Goal: Task Accomplishment & Management: Use online tool/utility

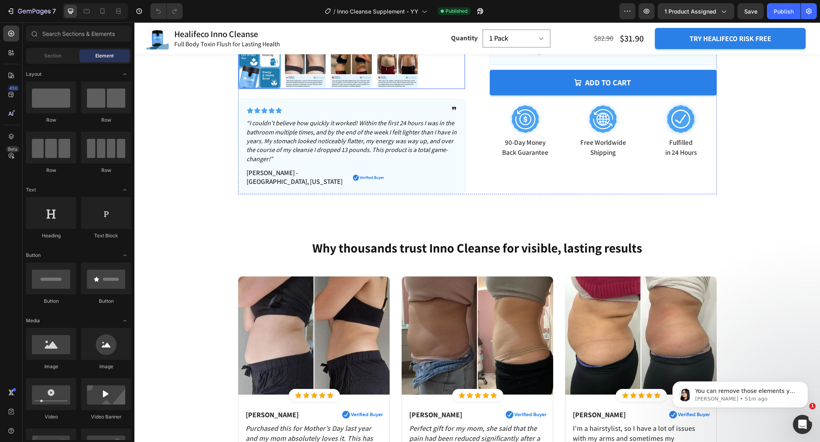
scroll to position [340, 0]
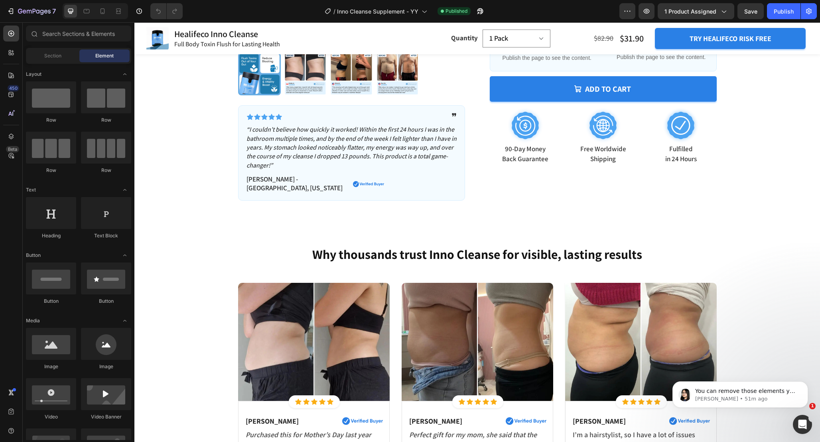
click at [751, 334] on div "You can remove those elements you don't need like Product image, price, etc... …" at bounding box center [740, 358] width 147 height 100
click at [806, 381] on button "Dismiss notification" at bounding box center [806, 384] width 10 height 10
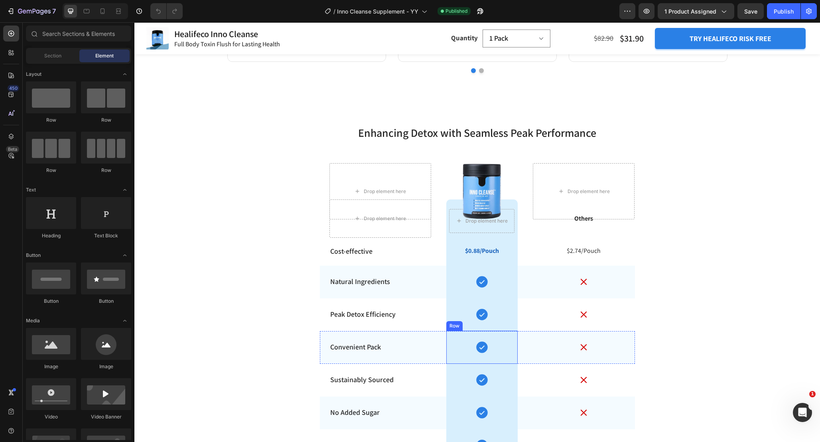
scroll to position [3079, 0]
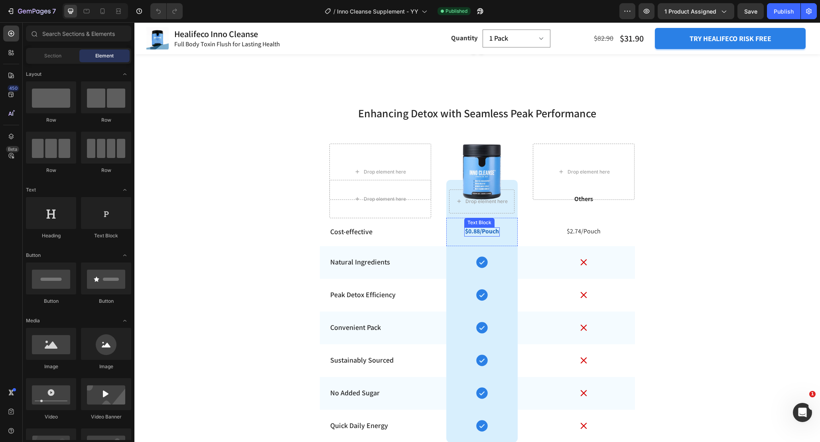
click at [491, 232] on p "$0.88/Pouch" at bounding box center [482, 231] width 34 height 8
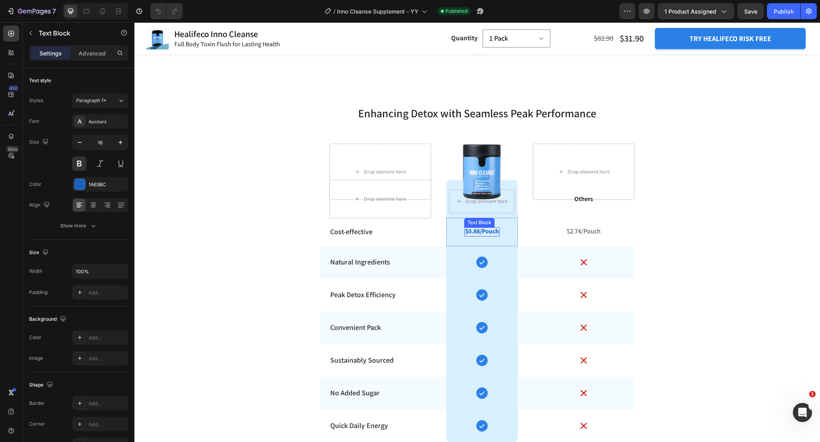
click at [491, 232] on p "$0.88/Pouch" at bounding box center [482, 231] width 34 height 8
click at [597, 233] on p "$2.74/Pouch" at bounding box center [584, 231] width 100 height 8
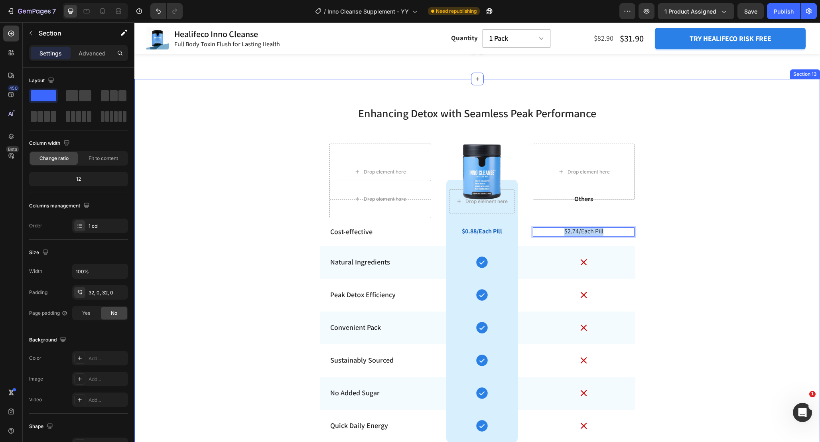
click at [729, 225] on div "Enhancing Detox with Seamless Peak Performance Heading Row Drop element here Dr…" at bounding box center [477, 274] width 686 height 364
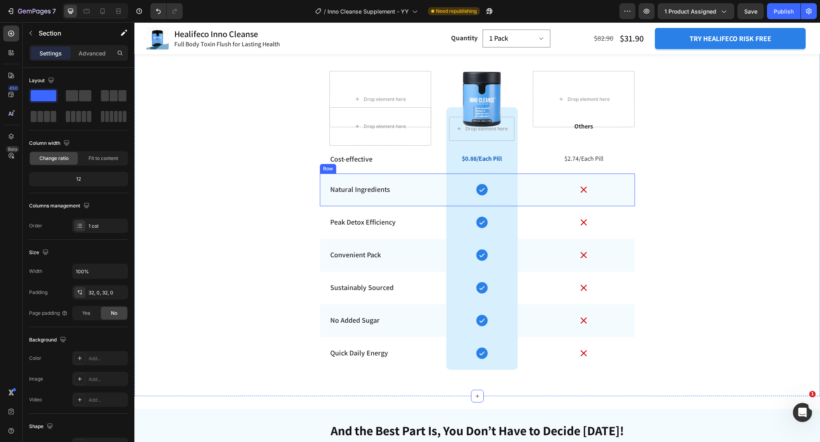
scroll to position [3151, 0]
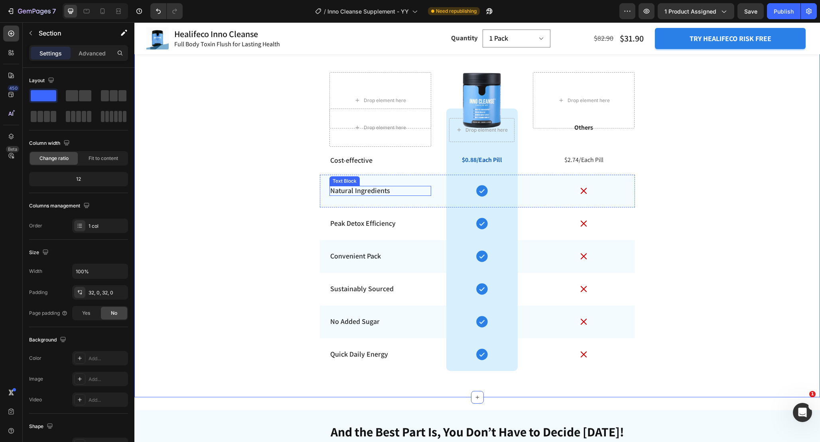
click at [389, 192] on p "Natural Ingredients" at bounding box center [380, 190] width 100 height 9
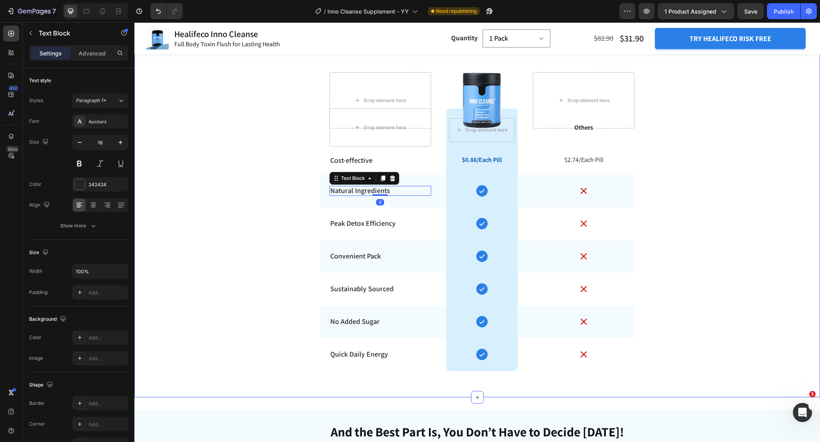
click at [758, 192] on div "Enhancing Detox with Seamless Peak Performance Heading Row Drop element here Dr…" at bounding box center [477, 202] width 686 height 364
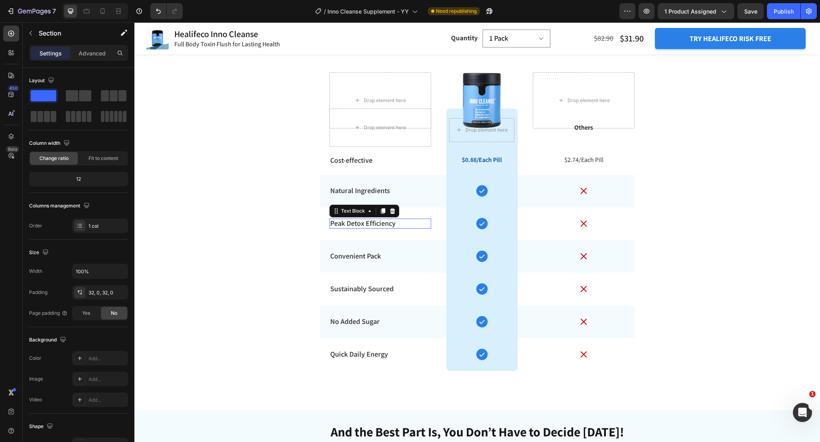
click at [372, 225] on p "Peak Detox Efficiency" at bounding box center [380, 223] width 100 height 9
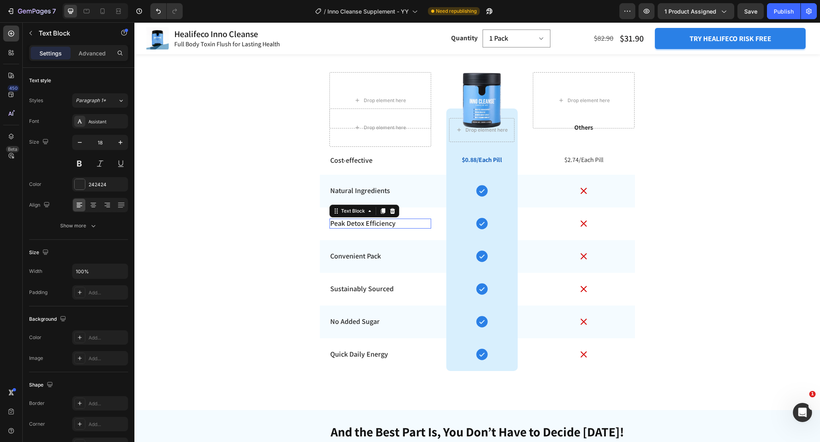
click at [372, 225] on p "Peak Detox Efficiency" at bounding box center [380, 223] width 100 height 9
click at [372, 257] on p "Convenient Pack" at bounding box center [380, 255] width 100 height 9
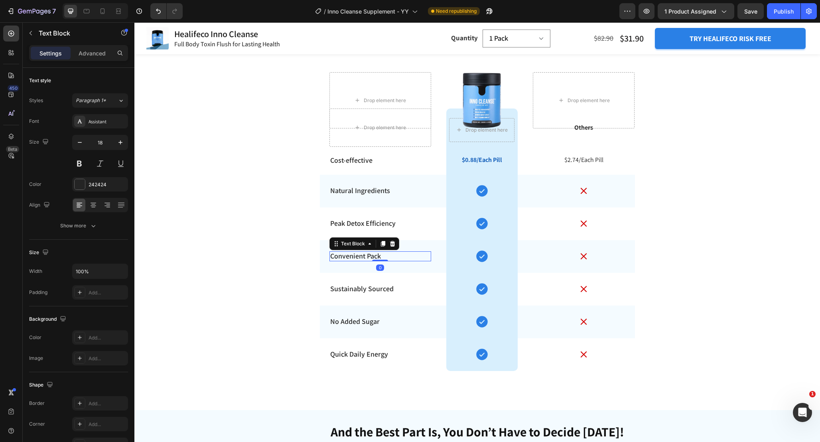
click at [372, 257] on p "Convenient Pack" at bounding box center [380, 255] width 100 height 9
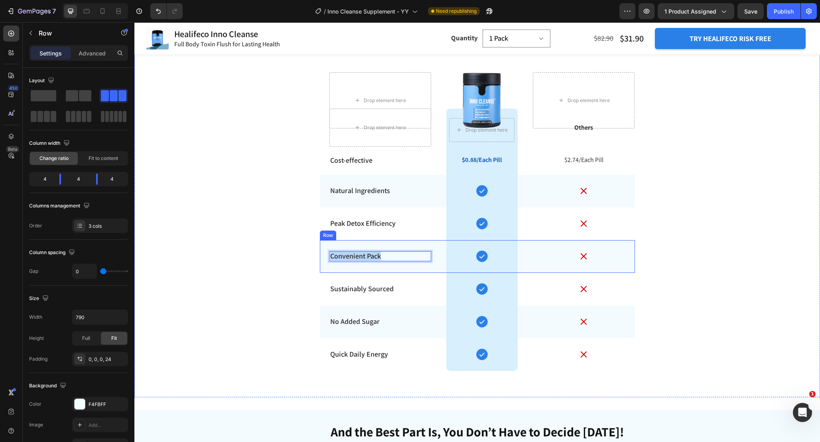
click at [424, 271] on div "Convenient Pack Text Block 0" at bounding box center [381, 256] width 102 height 33
click at [693, 268] on div "Enhancing Detox with Seamless Peak Performance Heading Row Drop element here Dr…" at bounding box center [477, 202] width 686 height 364
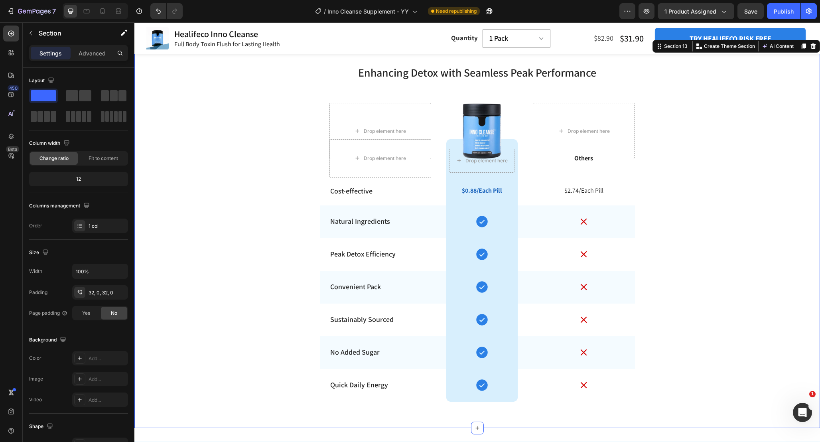
scroll to position [3126, 0]
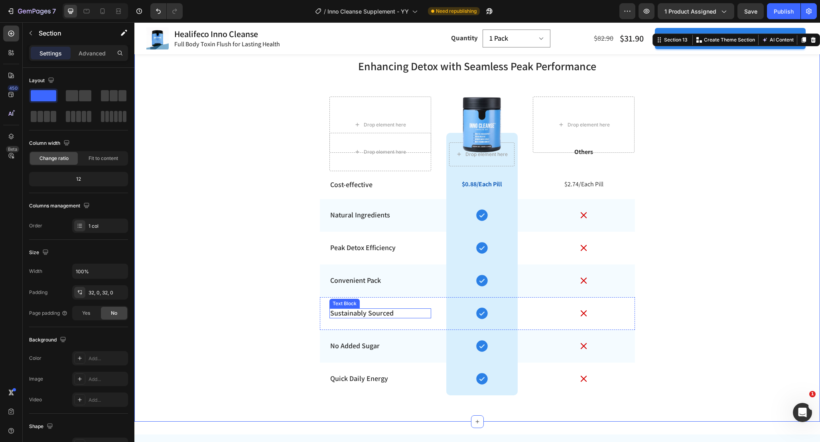
click at [375, 311] on p "Sustainably Sourced" at bounding box center [380, 312] width 100 height 9
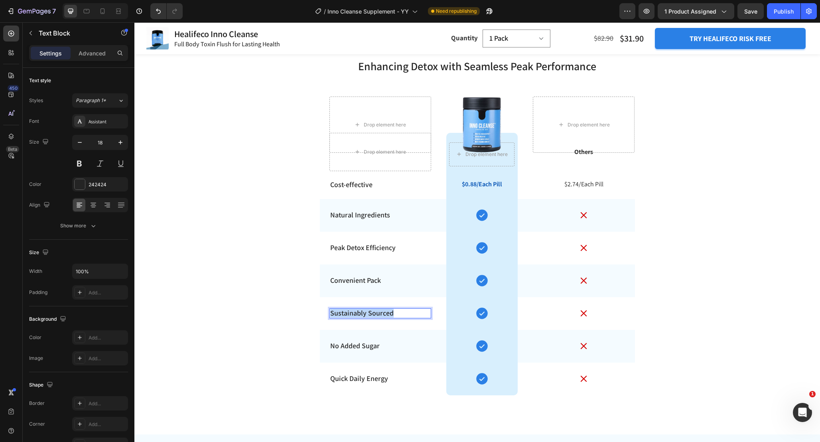
click at [375, 311] on p "Sustainably Sourced" at bounding box center [380, 312] width 100 height 9
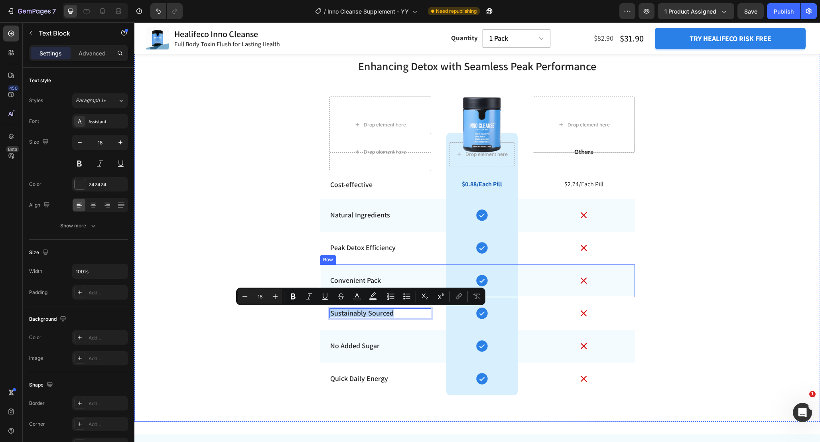
click at [385, 267] on div "Convenient Pack Text Block" at bounding box center [381, 281] width 102 height 33
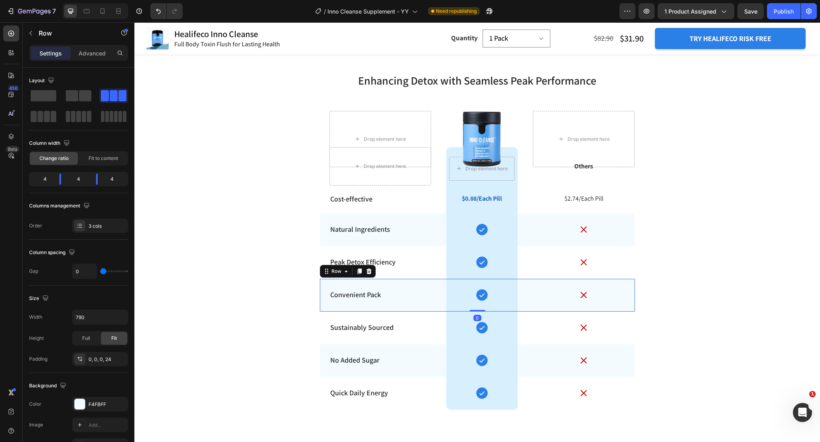
scroll to position [3121, 0]
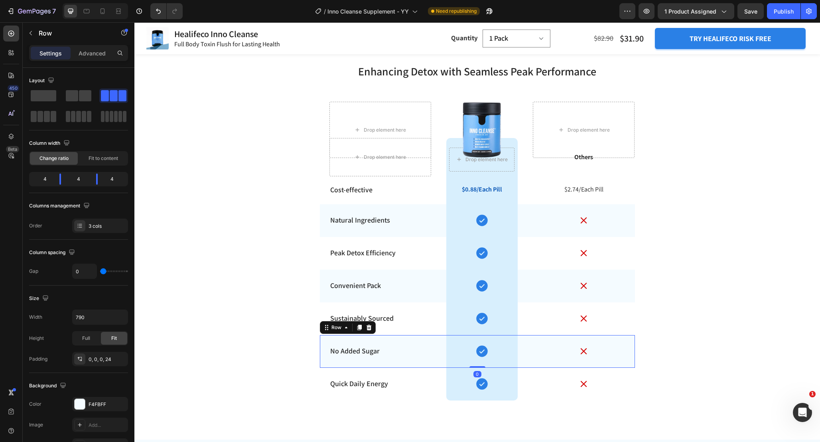
click at [416, 342] on div "No Added Sugar Text Block" at bounding box center [381, 351] width 102 height 33
click at [424, 373] on div "Quick Daily Energy Text Block" at bounding box center [381, 384] width 102 height 33
click at [430, 344] on div "No Added Sugar Text Block" at bounding box center [381, 351] width 102 height 33
click at [361, 351] on p "No Added Sugar" at bounding box center [380, 350] width 100 height 9
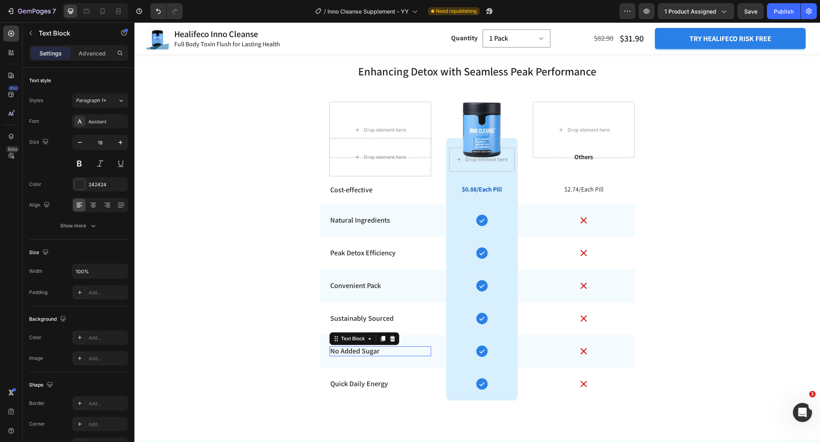
click at [361, 351] on p "No Added Sugar" at bounding box center [380, 350] width 100 height 9
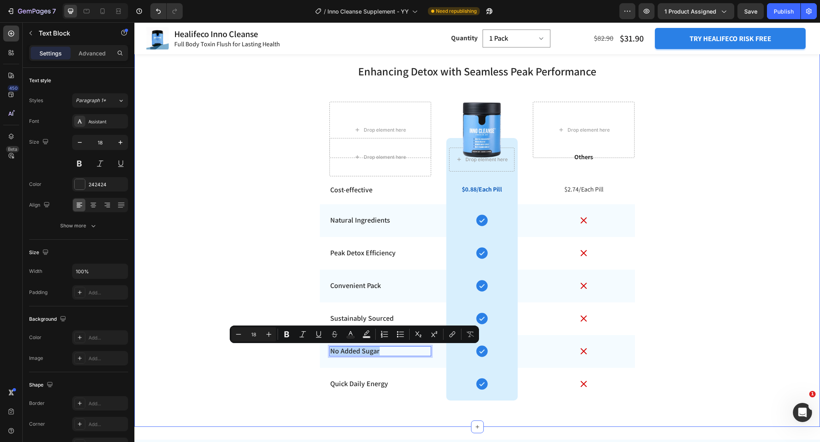
click at [301, 362] on div "Enhancing Detox with Seamless Peak Performance Heading Row Drop element here Dr…" at bounding box center [477, 232] width 686 height 364
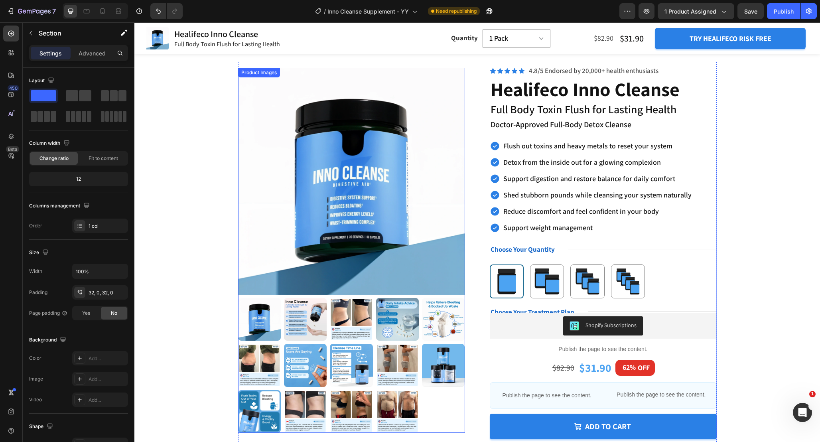
scroll to position [3, 0]
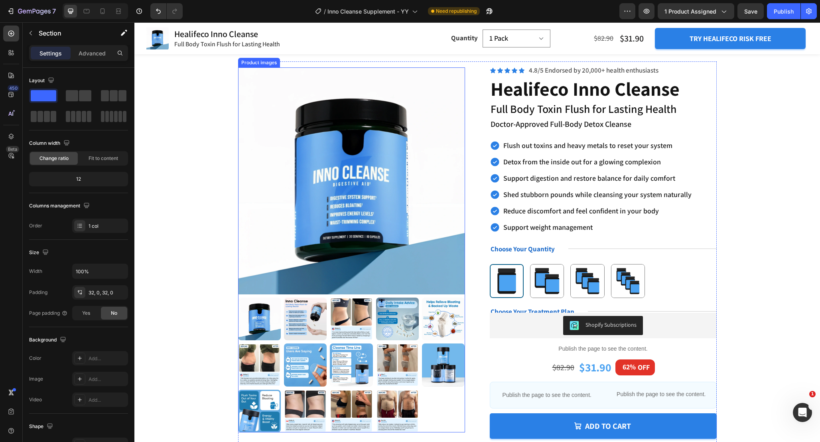
click at [439, 360] on img at bounding box center [443, 365] width 43 height 43
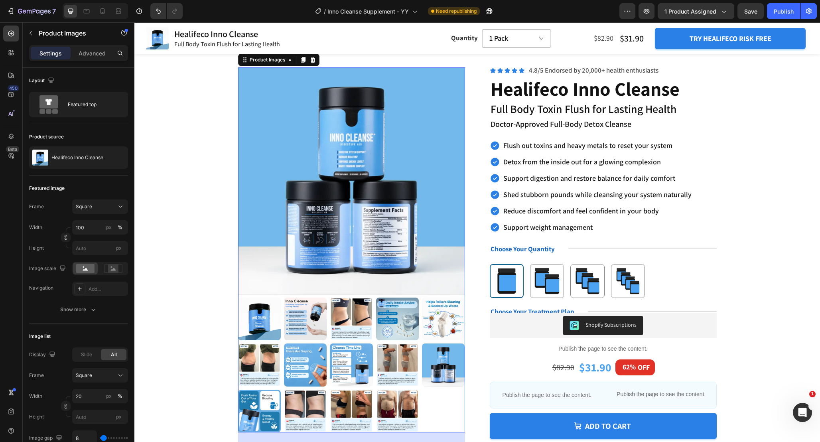
click at [247, 322] on img at bounding box center [259, 319] width 43 height 43
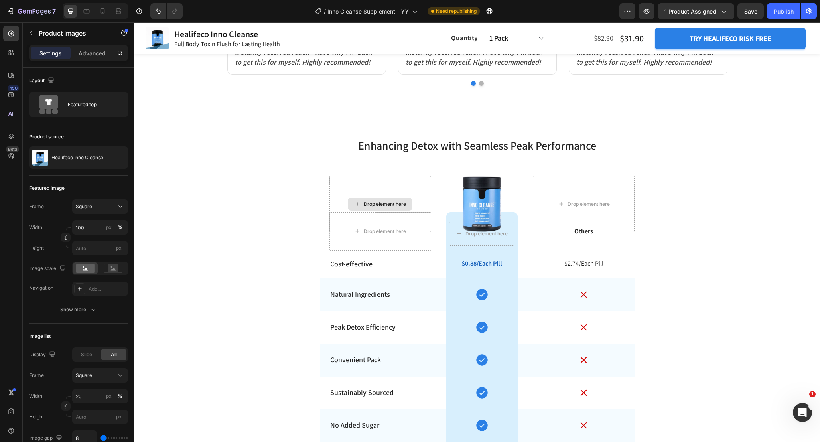
scroll to position [3054, 0]
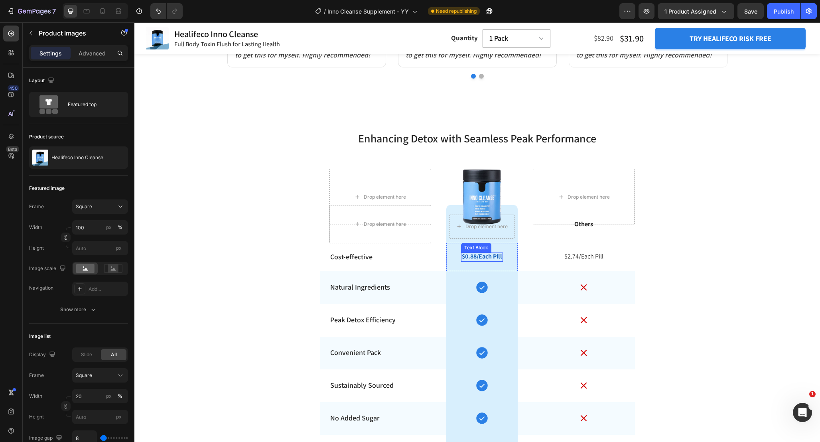
click at [486, 259] on p "$0.88/Each Pill" at bounding box center [482, 257] width 40 height 8
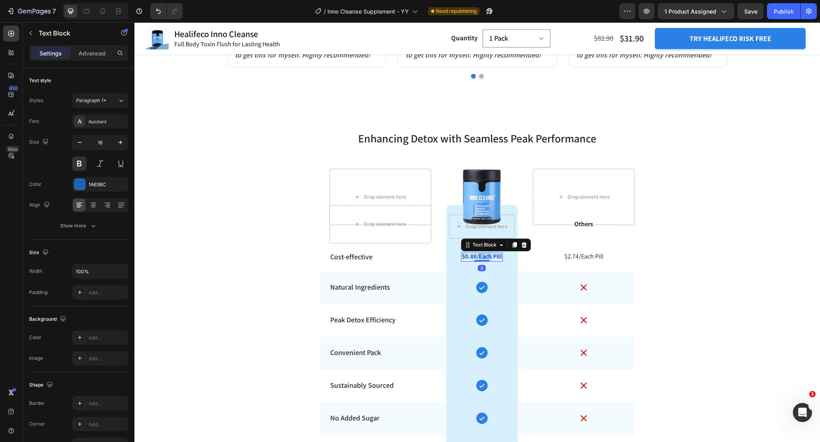
click at [486, 259] on p "$0.88/Each Pill" at bounding box center [482, 257] width 40 height 8
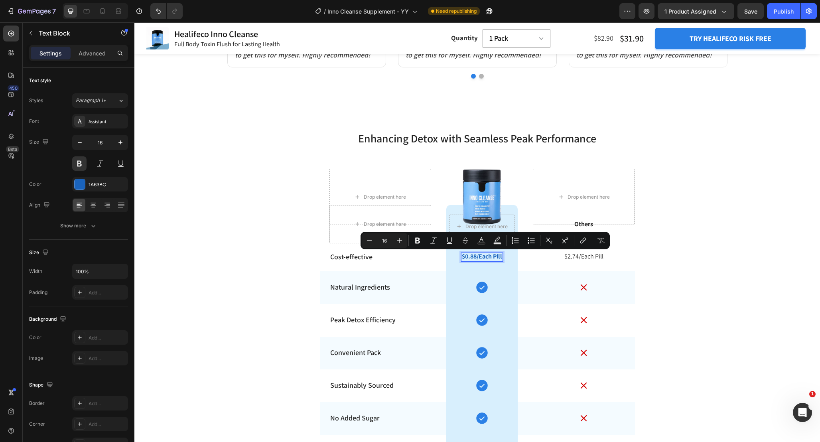
click at [472, 258] on p "$0.88/Each Pill" at bounding box center [482, 257] width 40 height 8
click at [468, 256] on p "$0.88/Each Pill" at bounding box center [482, 257] width 40 height 8
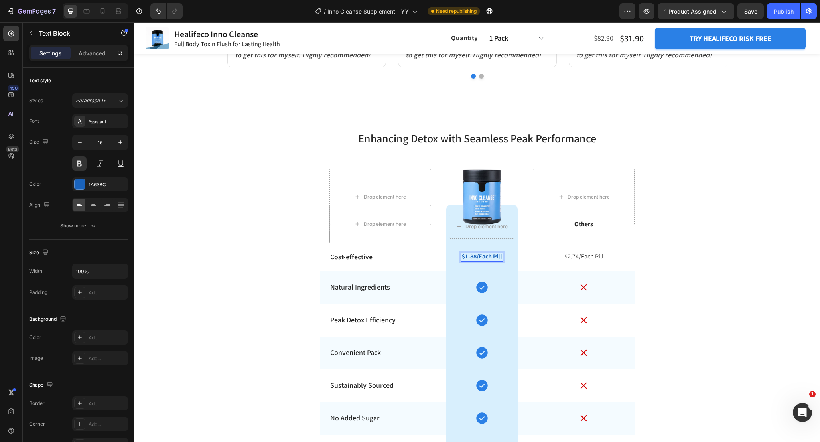
click at [476, 257] on p "$1.88/Each Pill" at bounding box center [482, 257] width 40 height 8
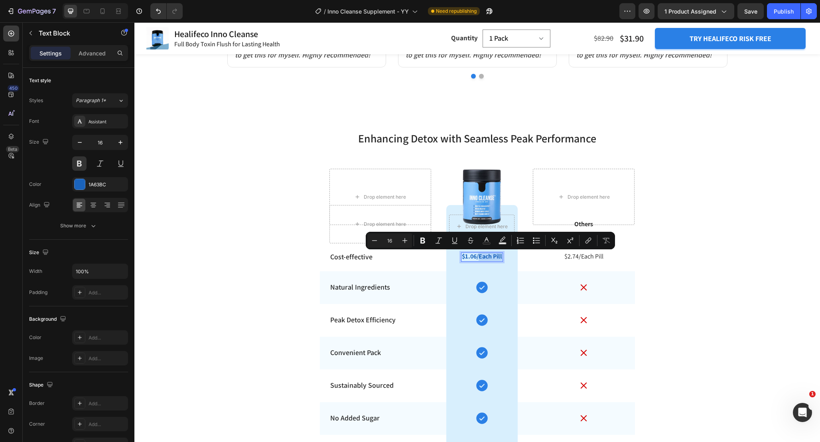
drag, startPoint x: 480, startPoint y: 259, endPoint x: 503, endPoint y: 261, distance: 22.8
click at [503, 261] on div "$1.06/Each Pill" at bounding box center [482, 257] width 42 height 9
copy p "$1.06/Per Serving"
click at [494, 257] on p "$1.06/Per Serving" at bounding box center [482, 257] width 48 height 8
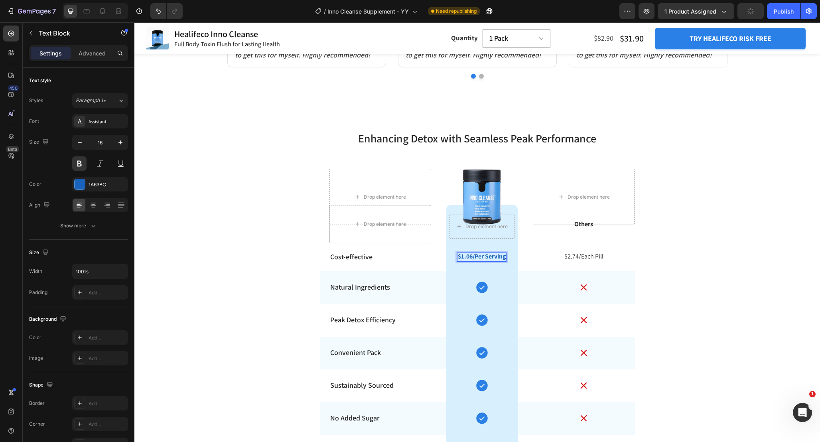
click at [483, 255] on p "$1.06/Per Serving" at bounding box center [482, 257] width 48 height 8
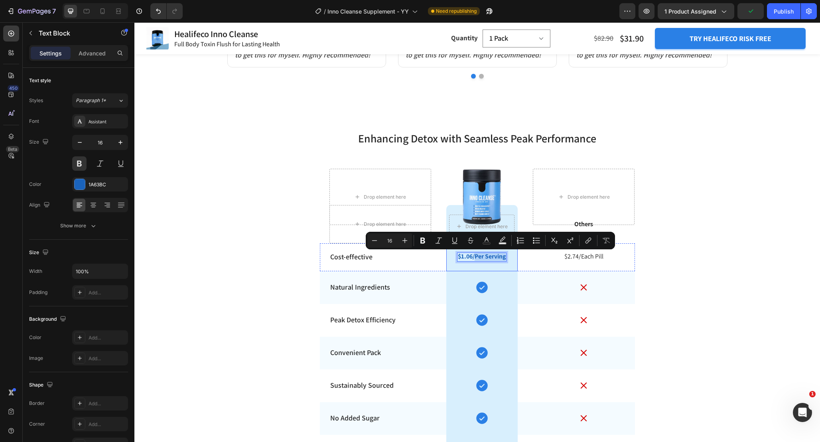
drag, startPoint x: 474, startPoint y: 258, endPoint x: 510, endPoint y: 259, distance: 35.9
click at [510, 259] on div "$1.06/Per Serving Text Block 0 Row" at bounding box center [481, 257] width 71 height 28
copy p "Per Serving"
click at [587, 255] on p "$2.74/Each Pill" at bounding box center [584, 257] width 100 height 8
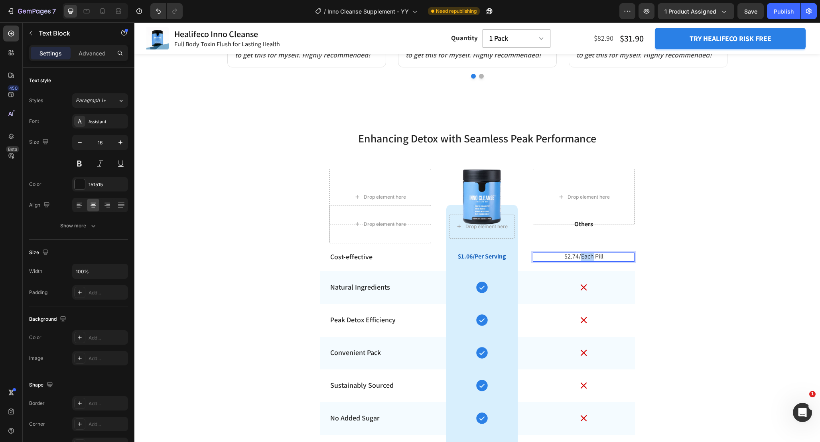
click at [587, 255] on p "$2.74/Each Pill" at bounding box center [584, 257] width 100 height 8
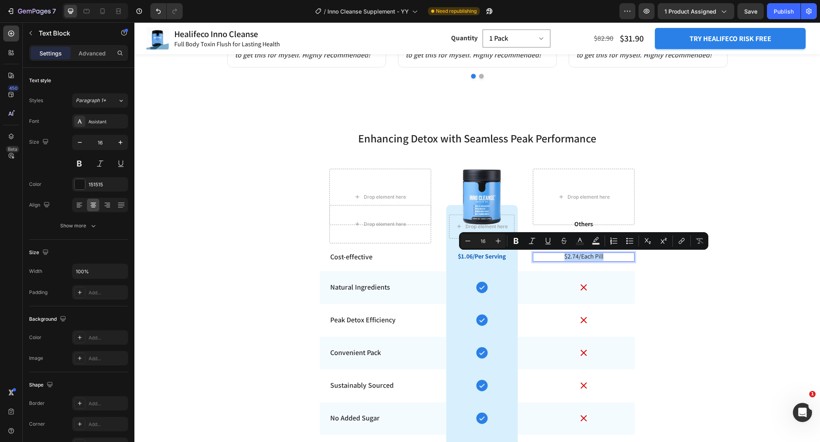
click at [594, 258] on p "$2.74/Each Pill" at bounding box center [584, 257] width 100 height 8
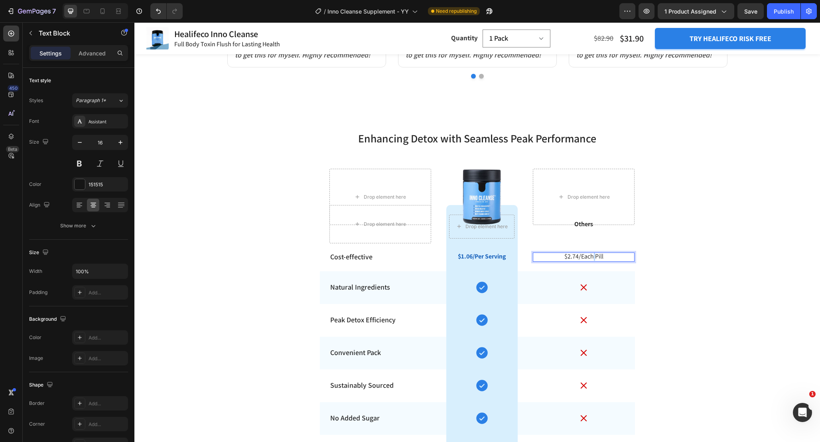
click at [594, 258] on p "$2.74/Each Pill" at bounding box center [584, 257] width 100 height 8
drag, startPoint x: 581, startPoint y: 258, endPoint x: 608, endPoint y: 258, distance: 27.1
click at [608, 258] on p "$2.74/Each Pill" at bounding box center [584, 257] width 100 height 8
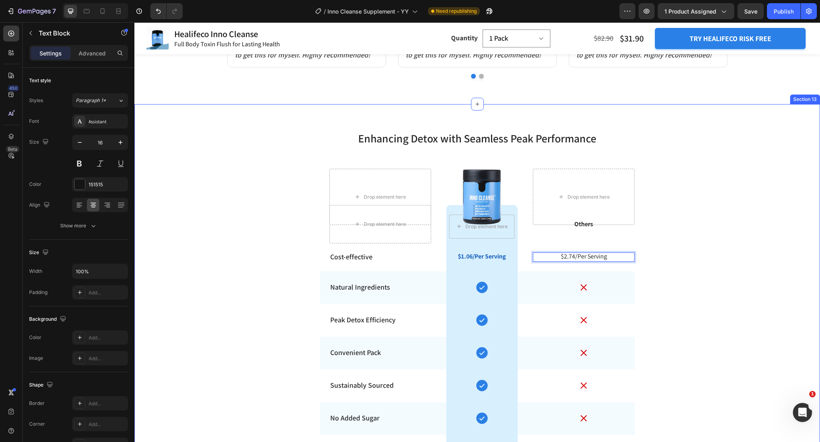
click at [670, 282] on div "Enhancing Detox with Seamless Peak Performance Heading Row Drop element here Dr…" at bounding box center [477, 299] width 686 height 364
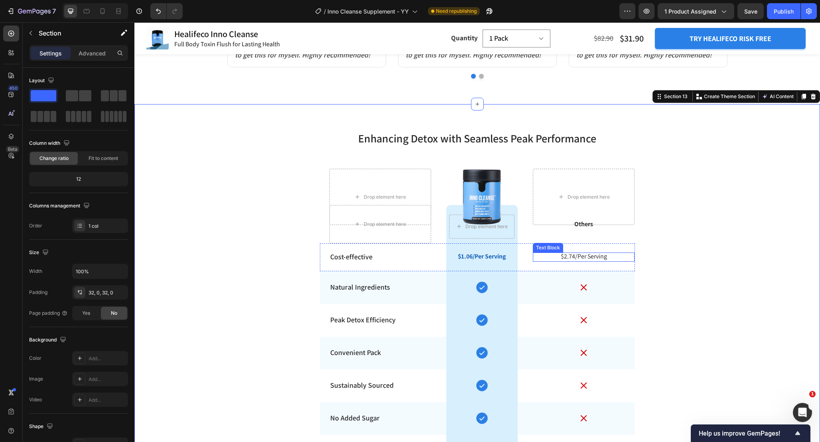
click at [599, 259] on p "$2.74/Per Serving" at bounding box center [584, 257] width 100 height 8
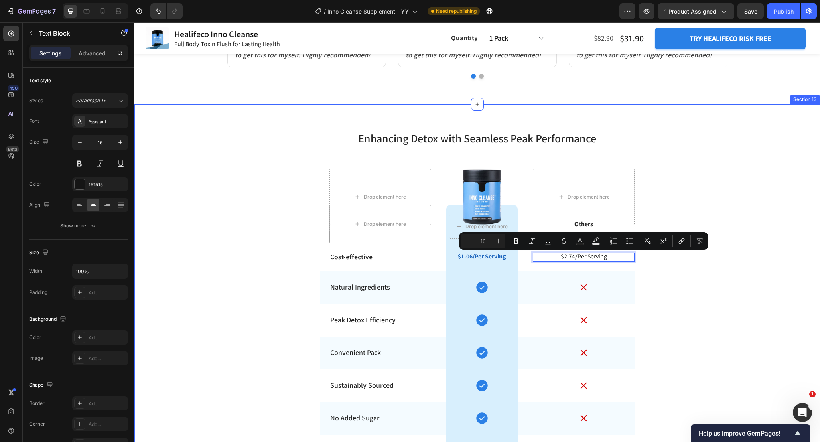
click at [721, 289] on div "Enhancing Detox with Seamless Peak Performance Heading Row Drop element here Dr…" at bounding box center [477, 299] width 686 height 364
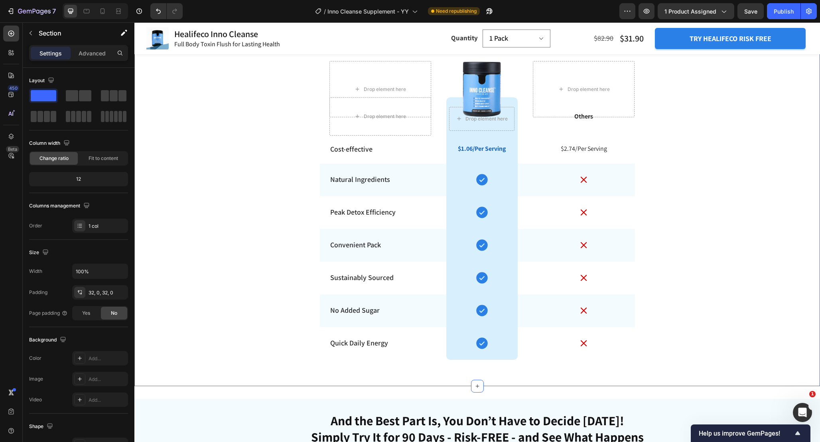
scroll to position [3154, 0]
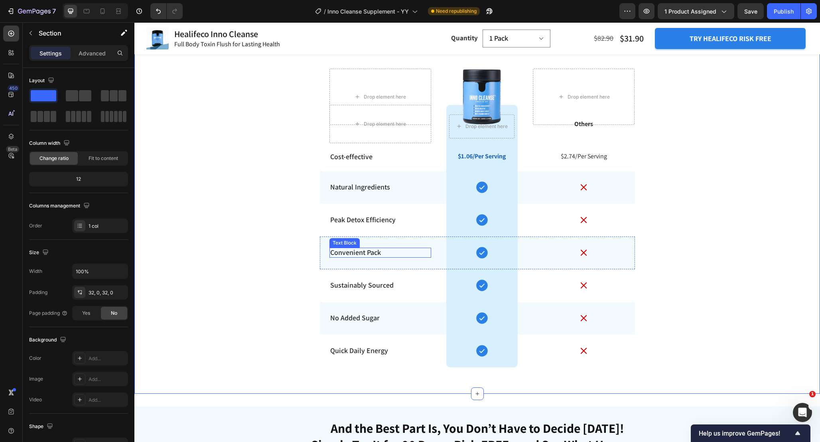
click at [378, 252] on p "Convenient Pack" at bounding box center [380, 252] width 100 height 9
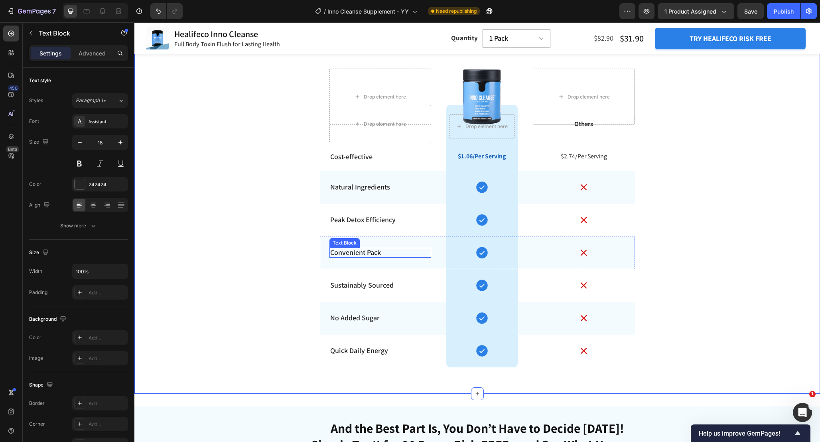
click at [378, 252] on p "Convenient Pack" at bounding box center [380, 252] width 100 height 9
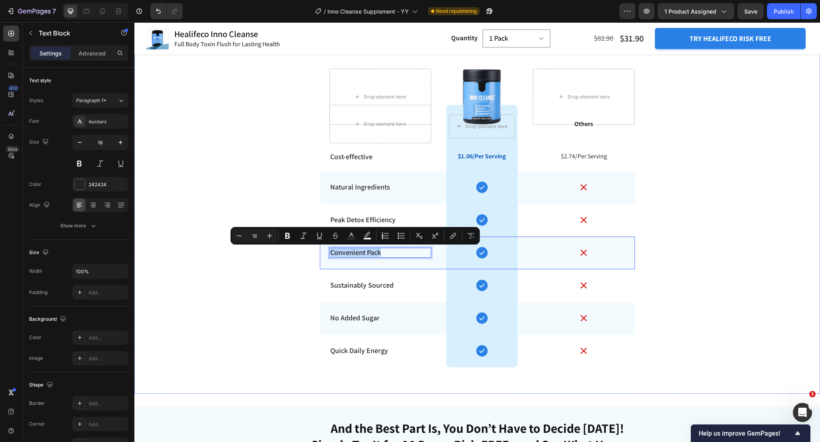
click at [433, 259] on div "Icon Row" at bounding box center [482, 253] width 102 height 33
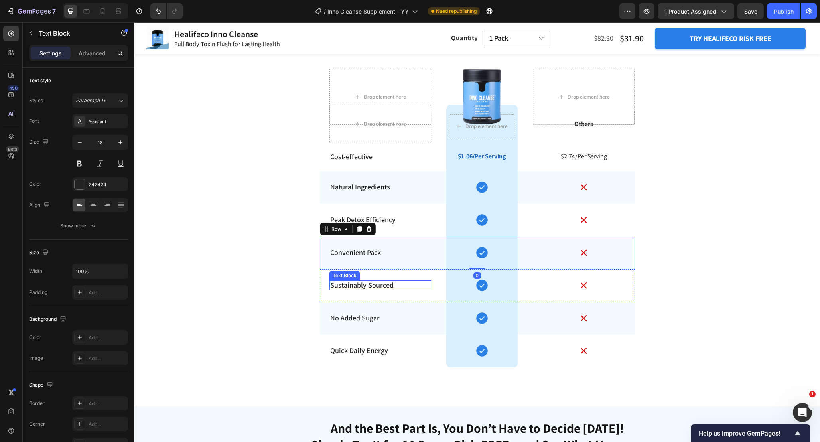
click at [389, 287] on p "Sustainably Sourced" at bounding box center [380, 285] width 100 height 9
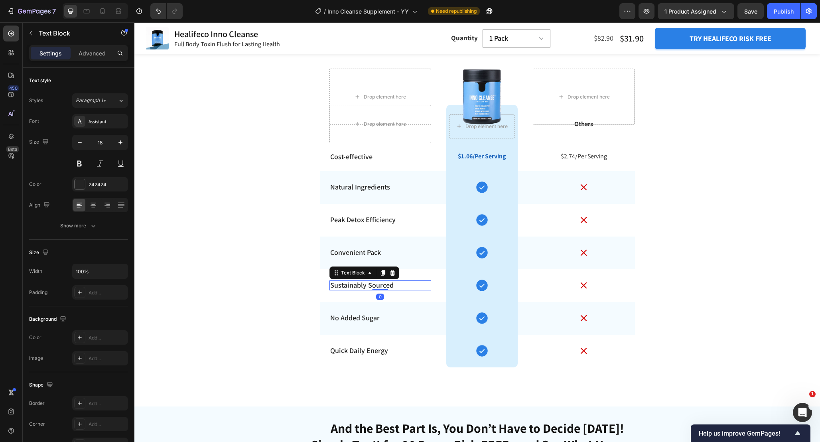
click at [389, 287] on p "Sustainably Sourced" at bounding box center [380, 285] width 100 height 9
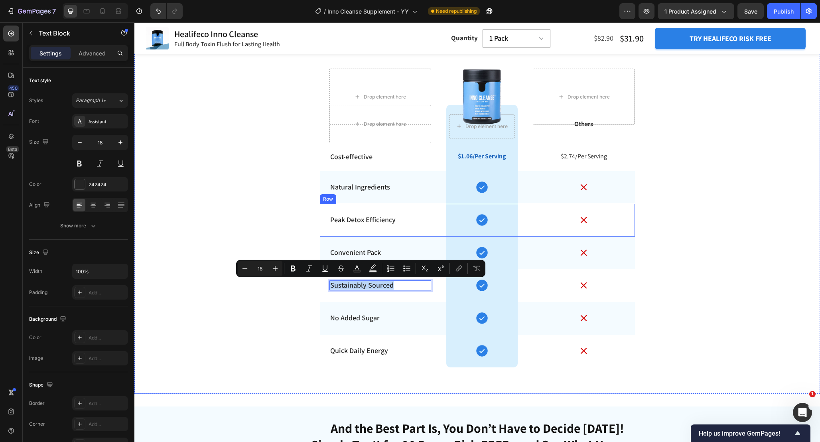
click at [432, 225] on div "Icon Row" at bounding box center [482, 220] width 102 height 33
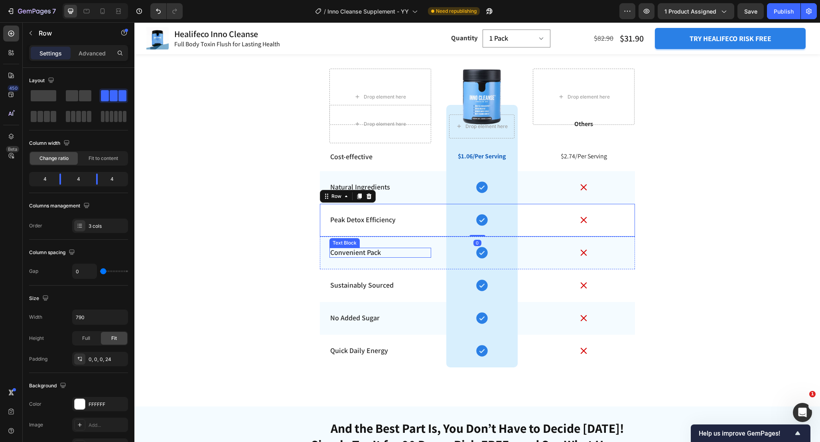
click at [372, 253] on p "Convenient Pack" at bounding box center [380, 252] width 100 height 9
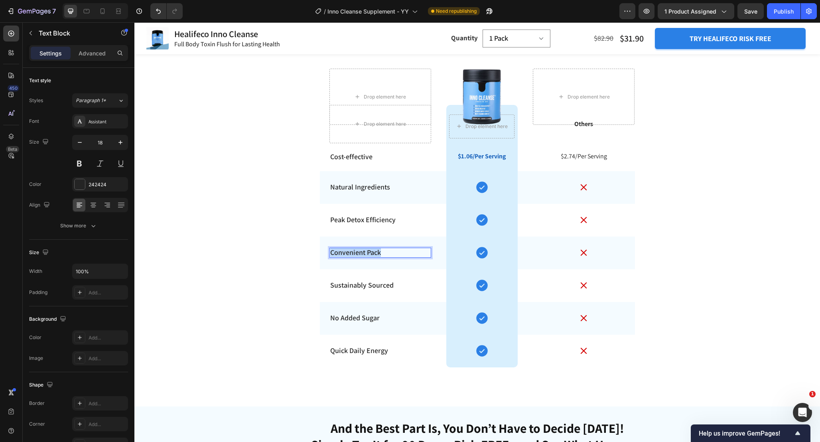
click at [372, 253] on p "Convenient Pack" at bounding box center [380, 252] width 100 height 9
click at [423, 278] on div "Sustainably Sourced Text Block" at bounding box center [381, 285] width 102 height 33
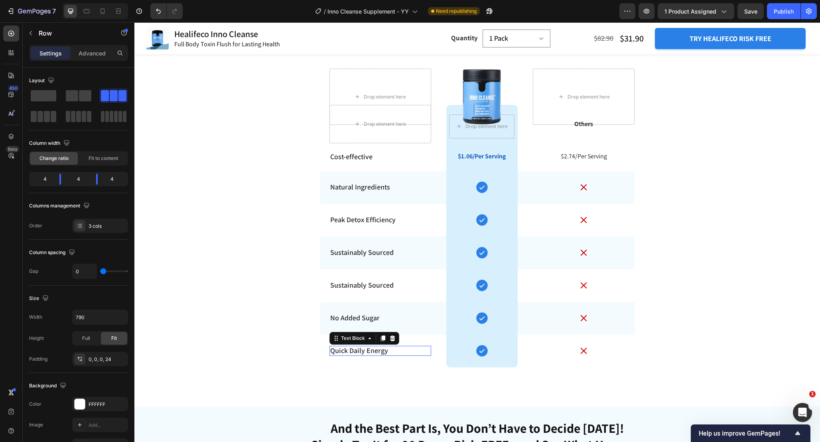
click at [388, 351] on p "Quick Daily Energy" at bounding box center [380, 350] width 100 height 9
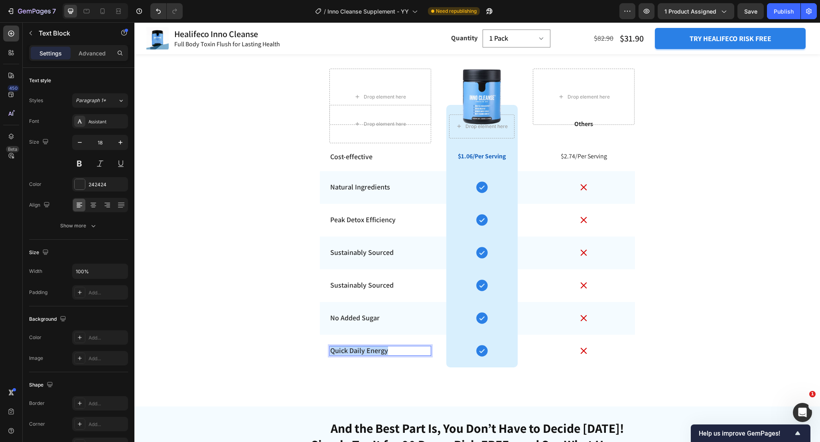
click at [388, 351] on p "Quick Daily Energy" at bounding box center [380, 350] width 100 height 9
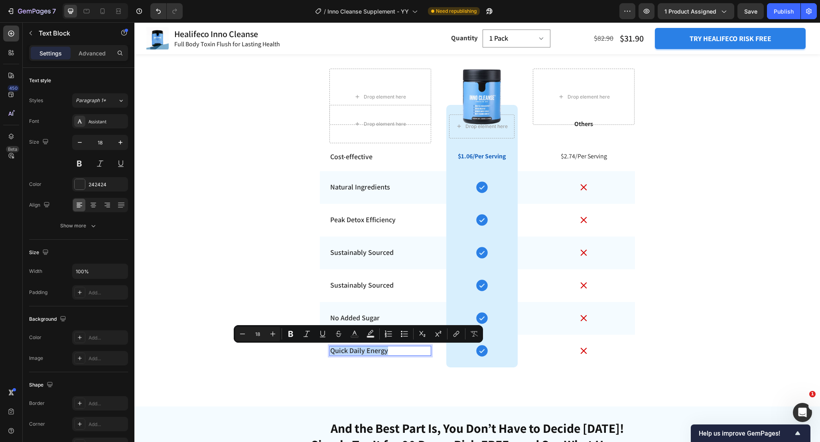
copy p "Quick Daily Energy"
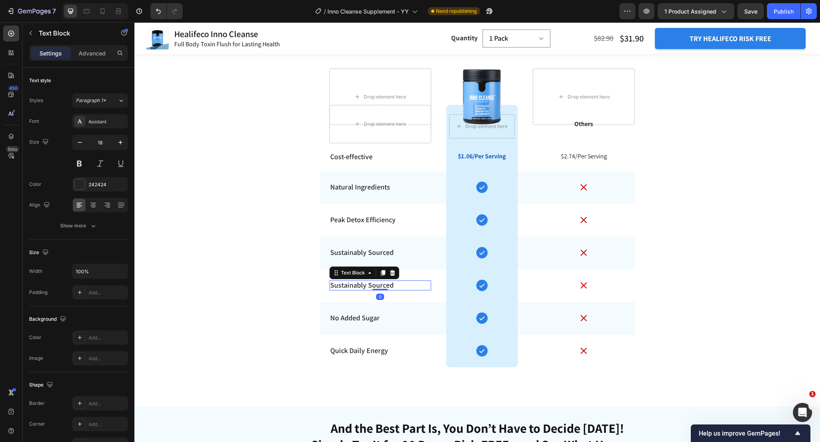
click at [389, 288] on p "Sustainably Sourced" at bounding box center [380, 285] width 100 height 9
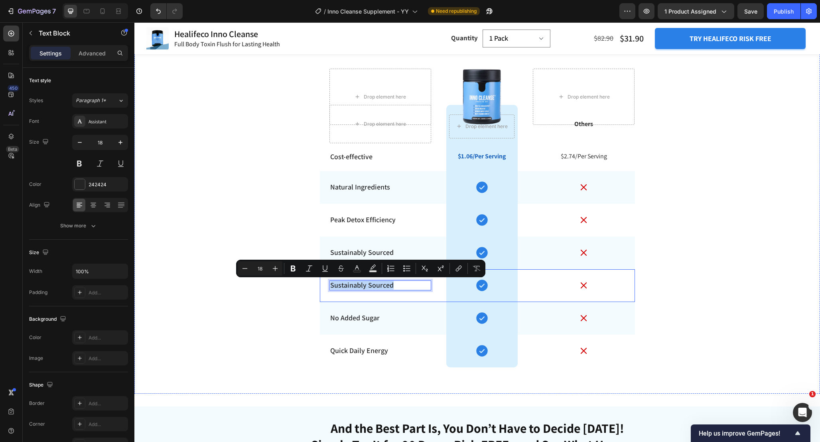
click at [419, 308] on div "No Added Sugar Text Block" at bounding box center [381, 318] width 102 height 33
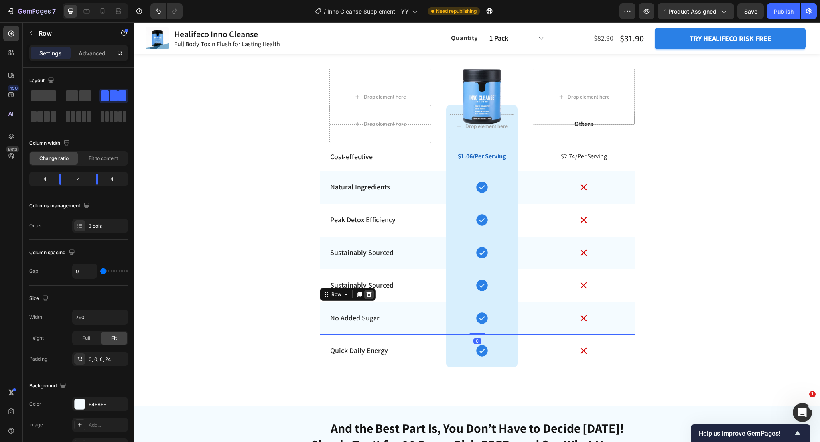
click at [370, 296] on icon at bounding box center [368, 295] width 5 height 6
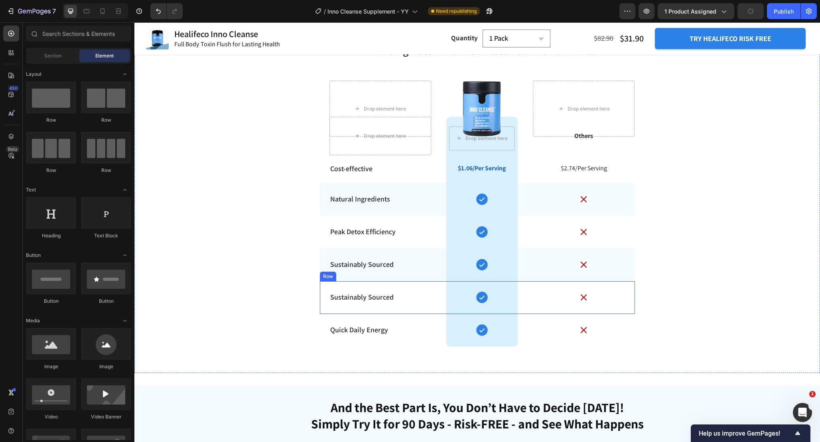
scroll to position [3151, 0]
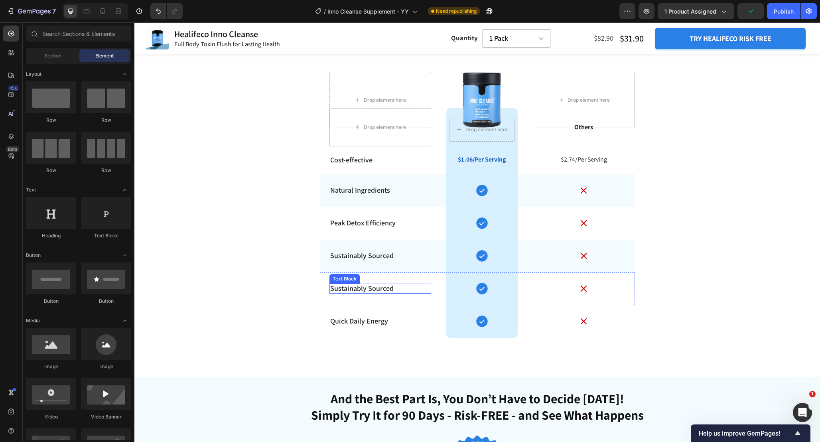
click at [378, 290] on p "Sustainably Sourced" at bounding box center [380, 288] width 100 height 9
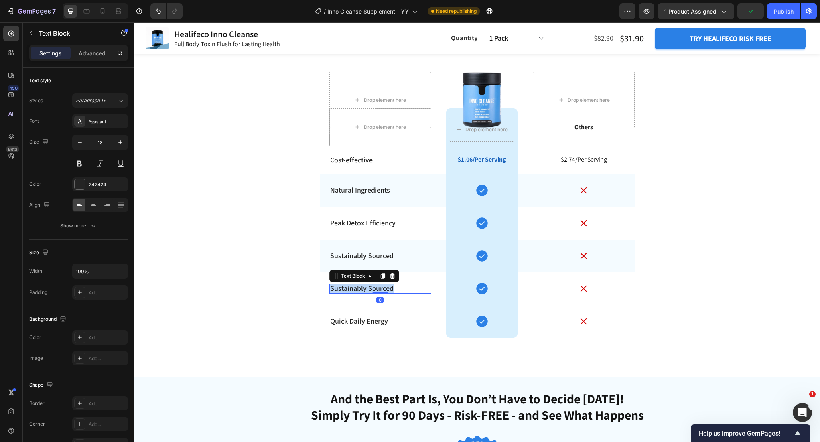
click at [378, 290] on p "Sustainably Sourced" at bounding box center [380, 288] width 100 height 9
copy p "Sustainably Sourced"
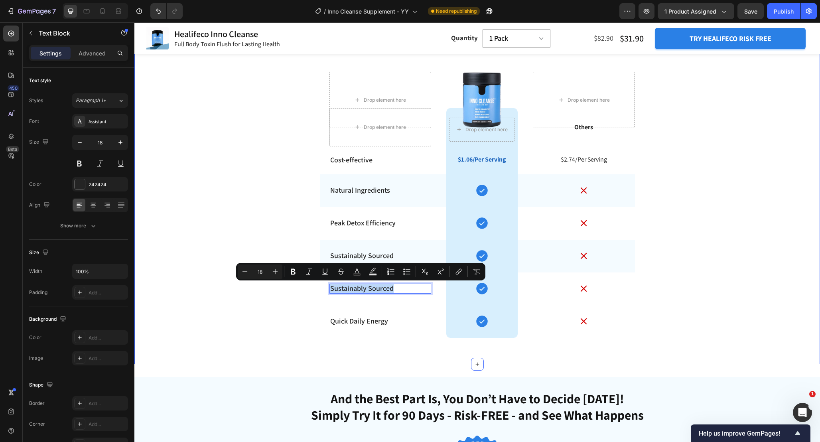
click at [270, 330] on div "Enhancing Detox with Seamless Peak Performance Heading Row Drop element here Dr…" at bounding box center [477, 186] width 686 height 332
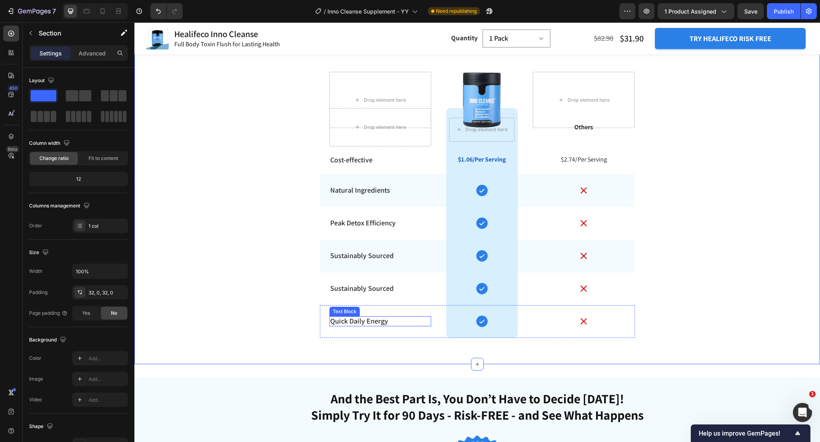
click at [375, 320] on p "Quick Daily Energy" at bounding box center [380, 320] width 100 height 9
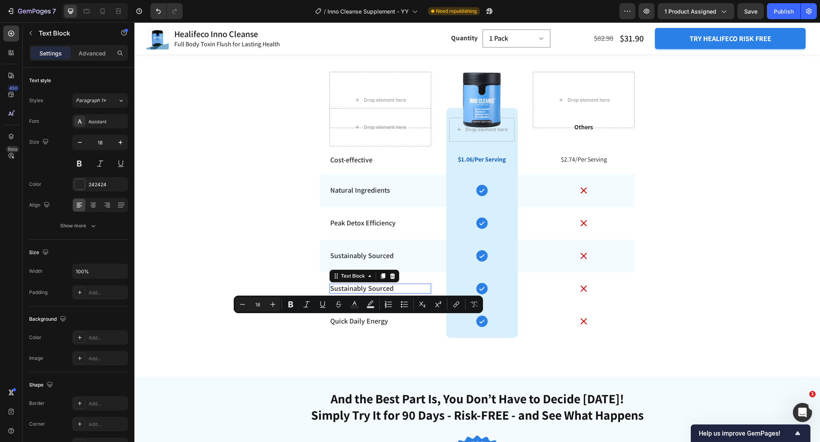
click at [396, 286] on p "Sustainably Sourced" at bounding box center [380, 288] width 100 height 9
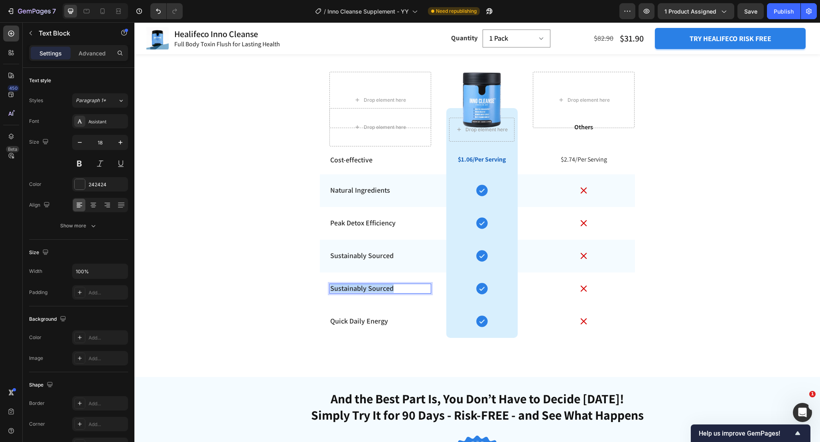
click at [396, 286] on p "Sustainably Sourced" at bounding box center [380, 288] width 100 height 9
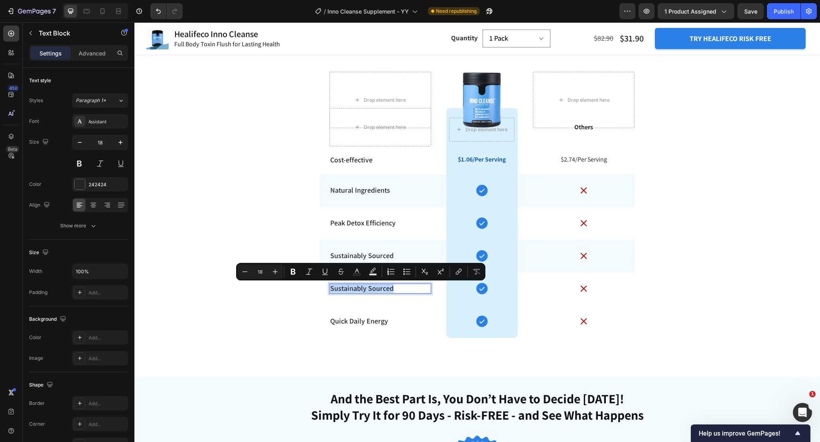
click at [401, 288] on p "Sustainably Sourced" at bounding box center [380, 288] width 100 height 9
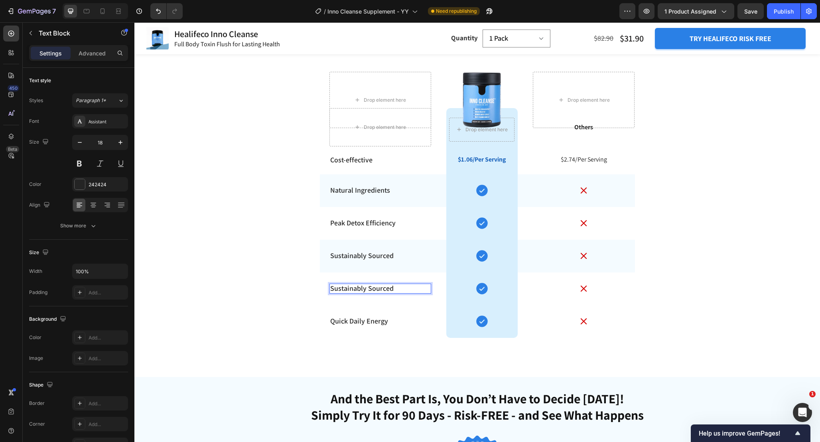
scroll to position [3146, 0]
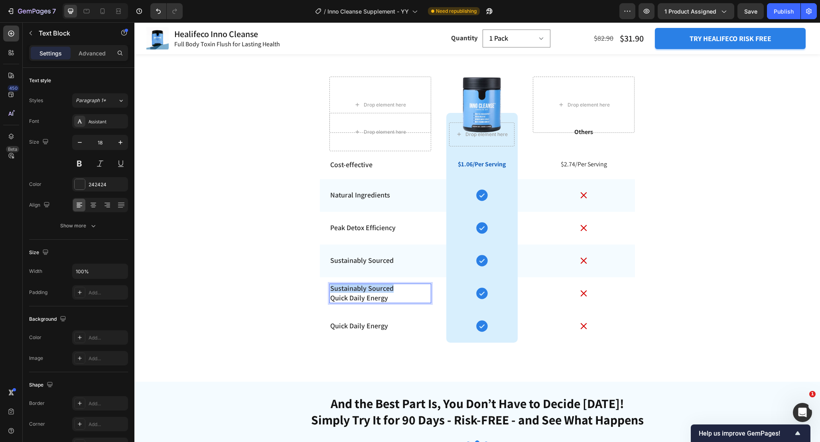
drag, startPoint x: 400, startPoint y: 288, endPoint x: 331, endPoint y: 284, distance: 69.1
click at [331, 284] on p "Sustainably Sourced Quick Daily Energy" at bounding box center [380, 293] width 100 height 19
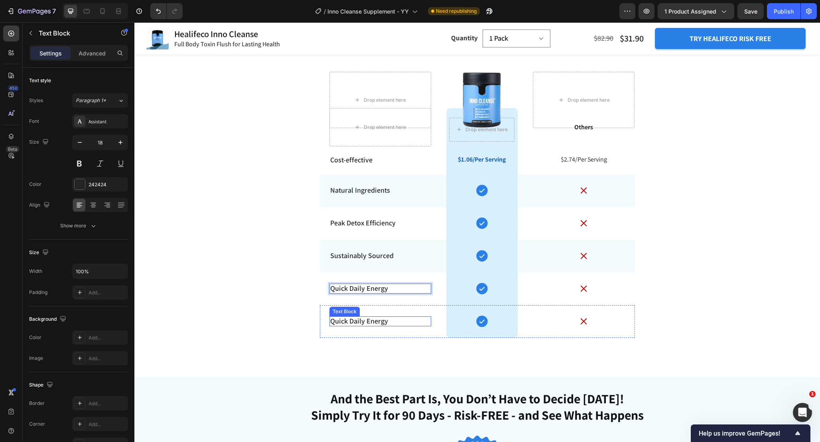
click at [373, 321] on p "Quick Daily Energy" at bounding box center [380, 320] width 100 height 9
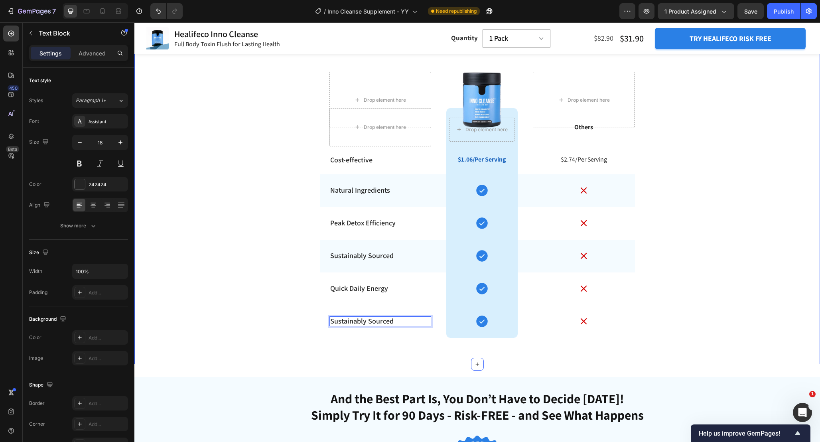
click at [261, 307] on div "Enhancing Detox with Seamless Peak Performance Heading Row Drop element here Dr…" at bounding box center [477, 186] width 686 height 332
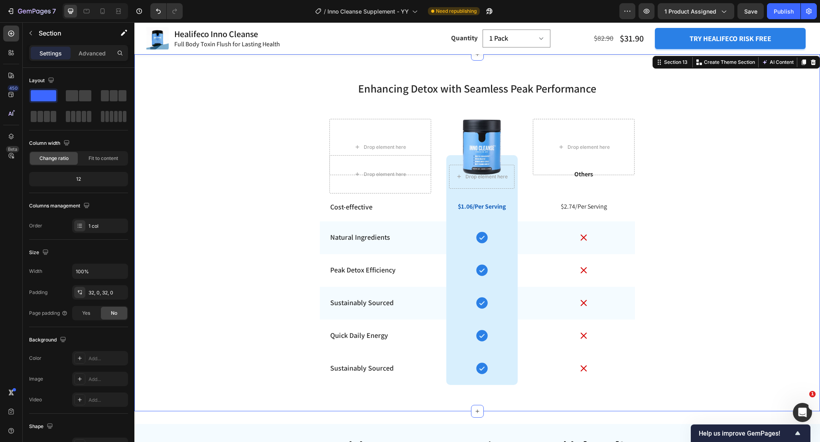
scroll to position [3104, 0]
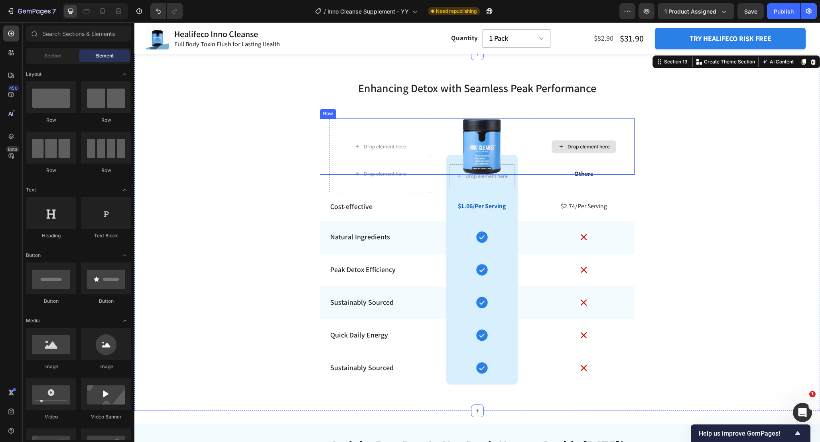
click at [570, 150] on div "Drop element here" at bounding box center [589, 147] width 42 height 6
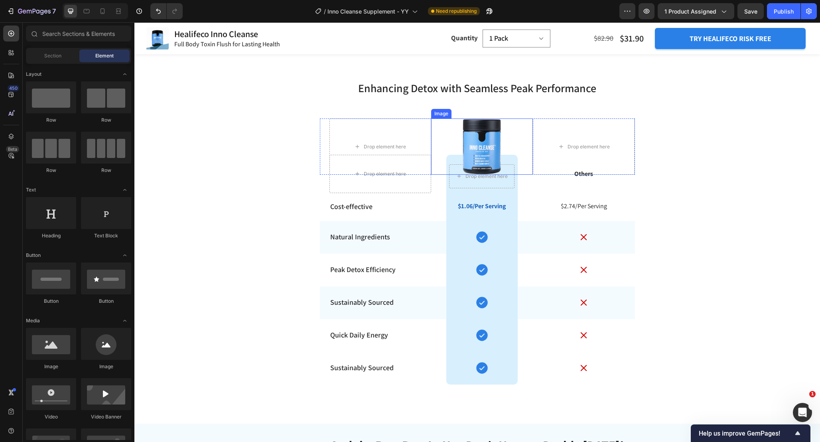
click at [465, 136] on img at bounding box center [482, 147] width 41 height 56
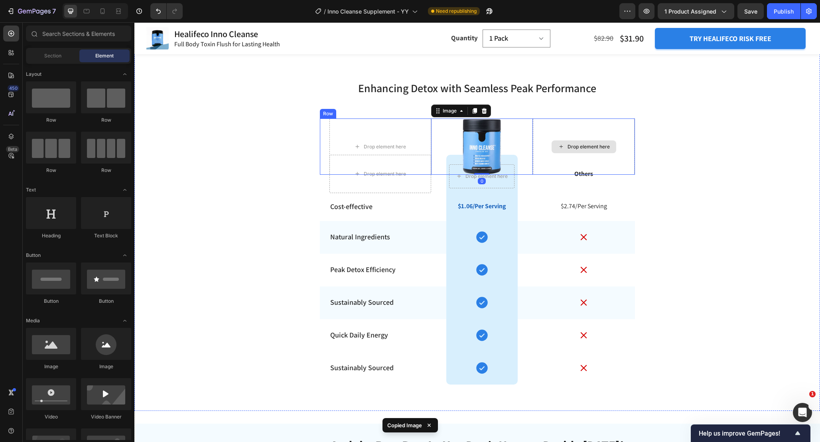
click at [571, 144] on div "Drop element here" at bounding box center [589, 147] width 42 height 6
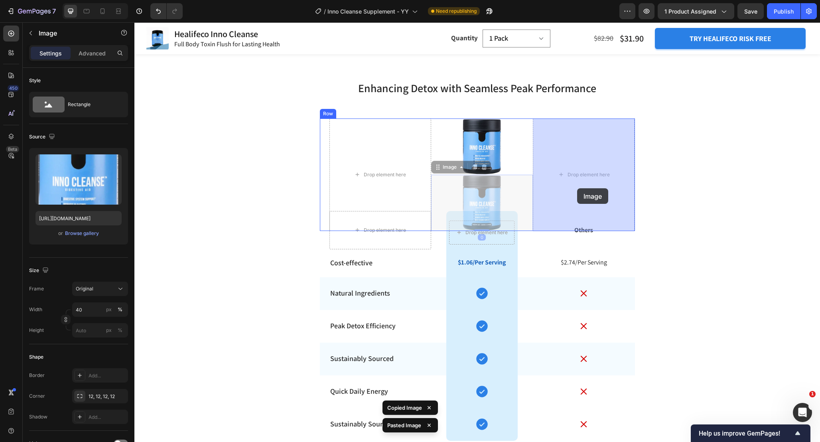
drag, startPoint x: 485, startPoint y: 207, endPoint x: 577, endPoint y: 188, distance: 94.5
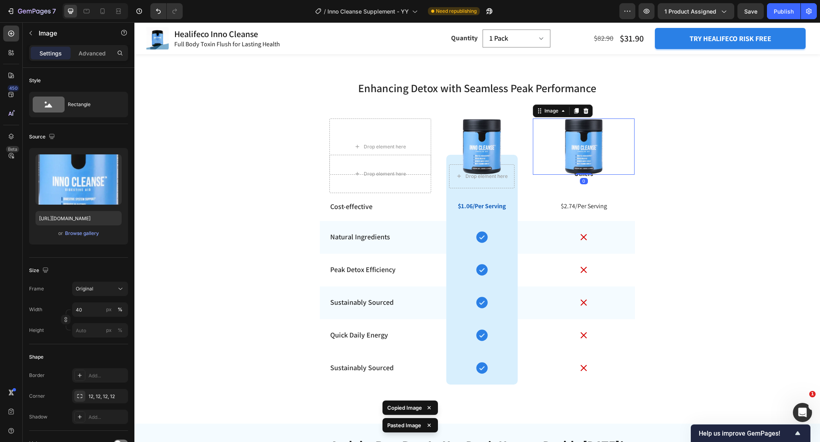
click at [585, 148] on img at bounding box center [584, 147] width 41 height 56
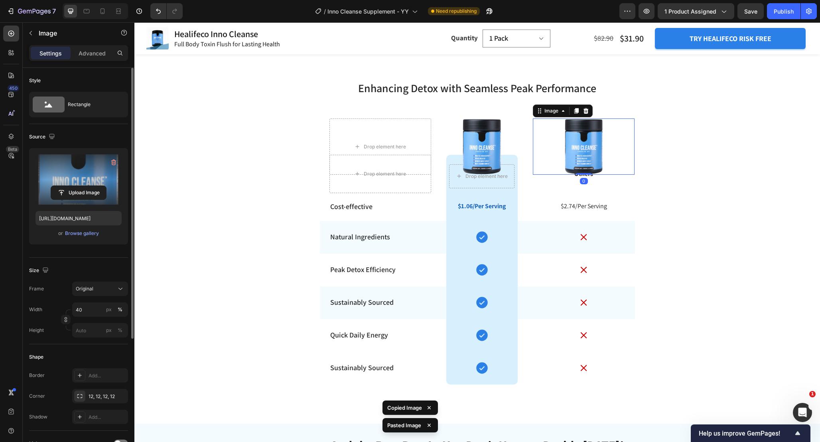
click at [60, 175] on label at bounding box center [79, 179] width 86 height 50
click at [60, 186] on input "file" at bounding box center [78, 193] width 55 height 14
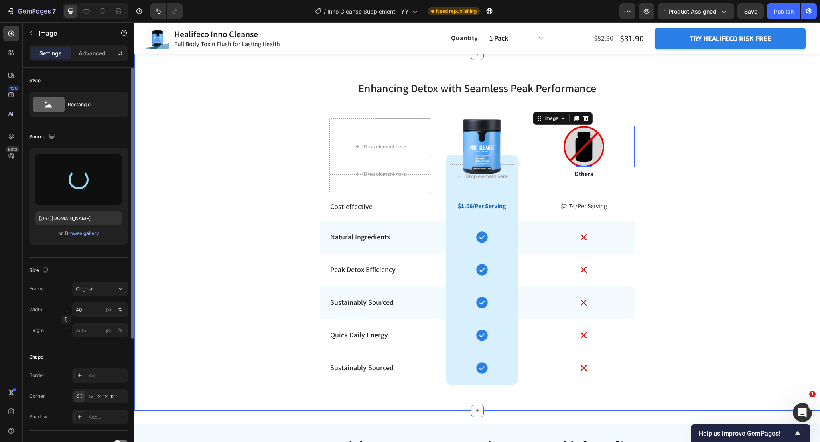
type input "https://cdn.shopify.com/s/files/1/0665/9355/4687/files/gempages_464015395364275…"
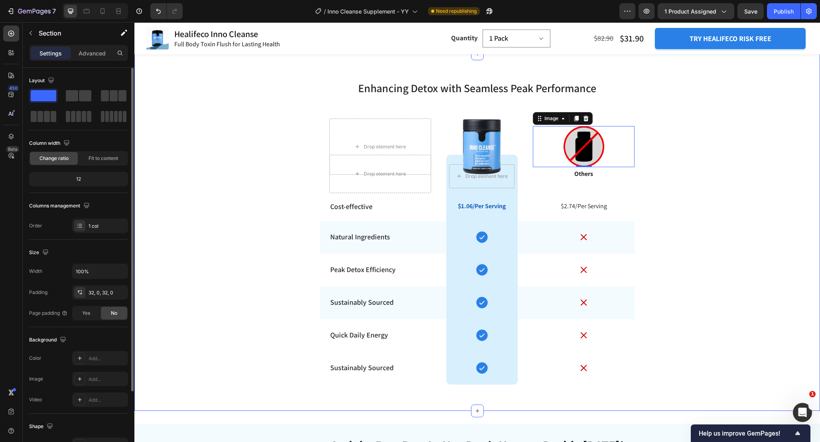
click at [735, 220] on div "Enhancing Detox with Seamless Peak Performance Heading Row Drop element here Im…" at bounding box center [477, 233] width 686 height 332
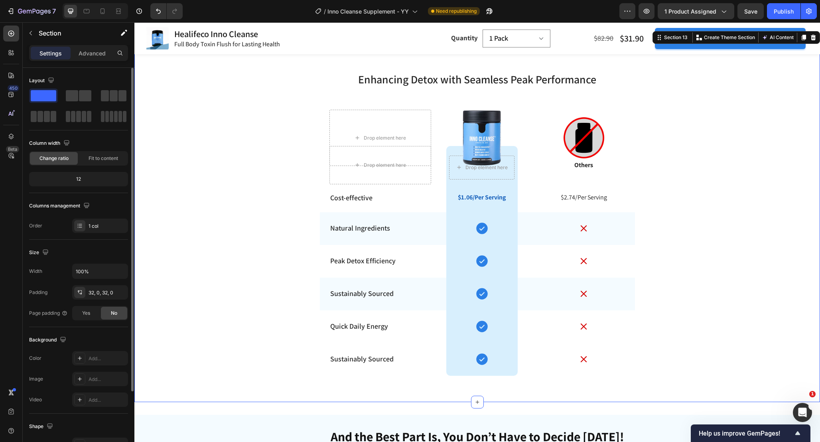
scroll to position [3116, 0]
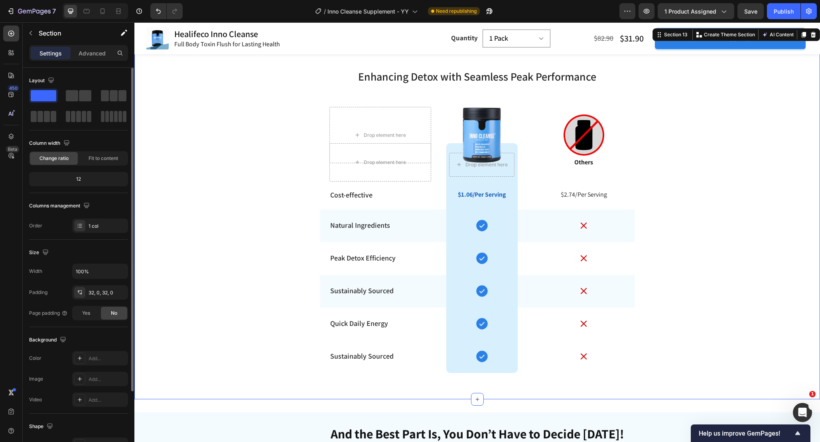
click at [687, 150] on div "Enhancing Detox with Seamless Peak Performance Heading Row Drop element here Im…" at bounding box center [477, 221] width 686 height 332
click at [782, 7] on div "Publish" at bounding box center [784, 11] width 20 height 8
click at [591, 141] on img at bounding box center [584, 135] width 41 height 41
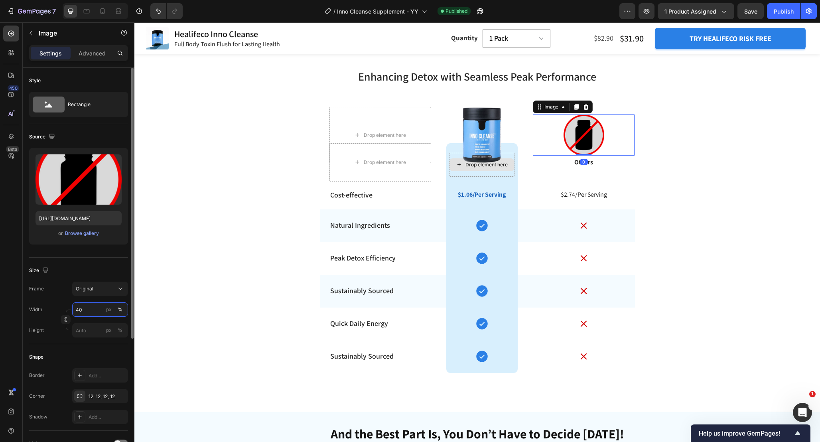
click at [83, 311] on input "40" at bounding box center [100, 309] width 56 height 14
type input "30"
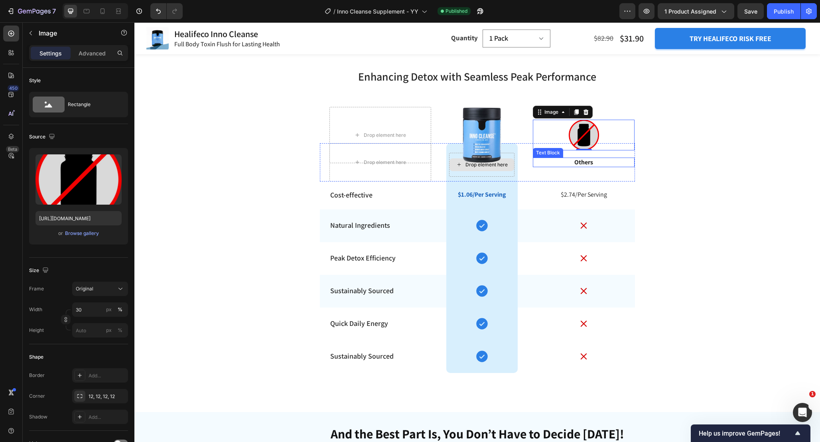
click at [585, 163] on div "Image 0" at bounding box center [584, 135] width 102 height 56
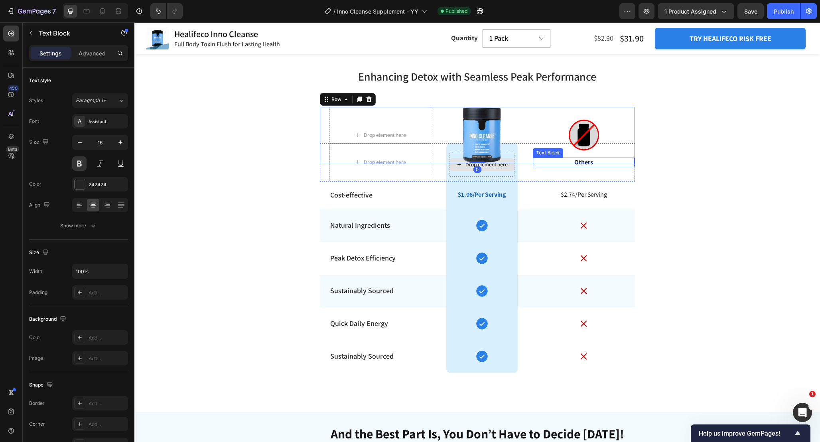
click at [594, 165] on p "Others" at bounding box center [584, 162] width 100 height 8
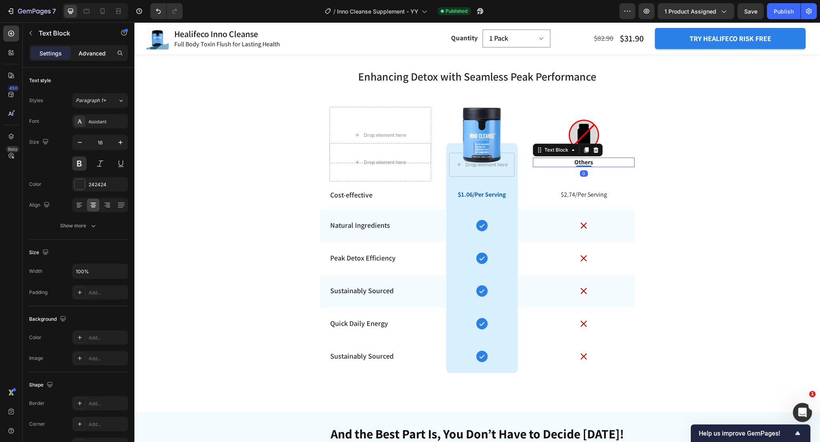
click at [99, 56] on p "Advanced" at bounding box center [92, 53] width 27 height 8
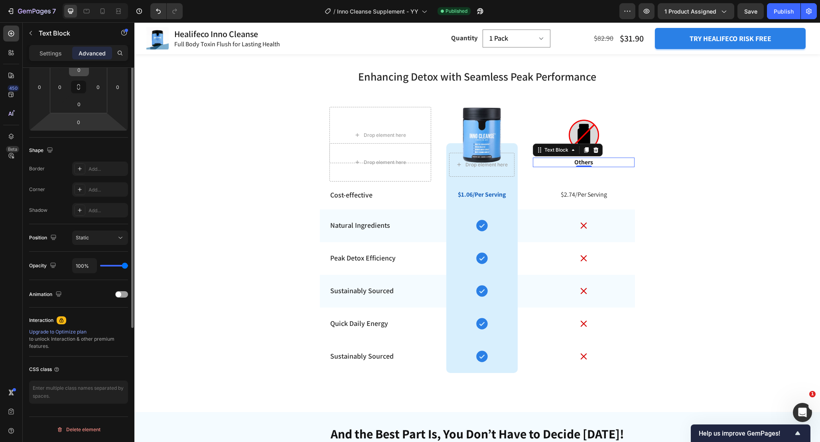
scroll to position [0, 0]
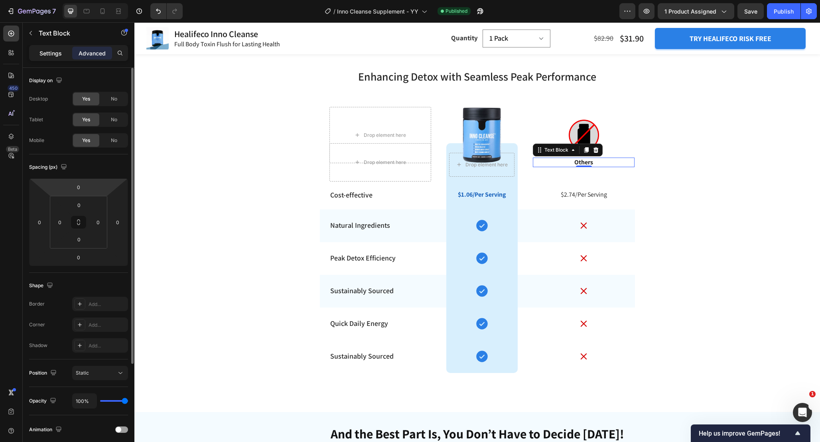
click at [56, 50] on p "Settings" at bounding box center [51, 53] width 22 height 8
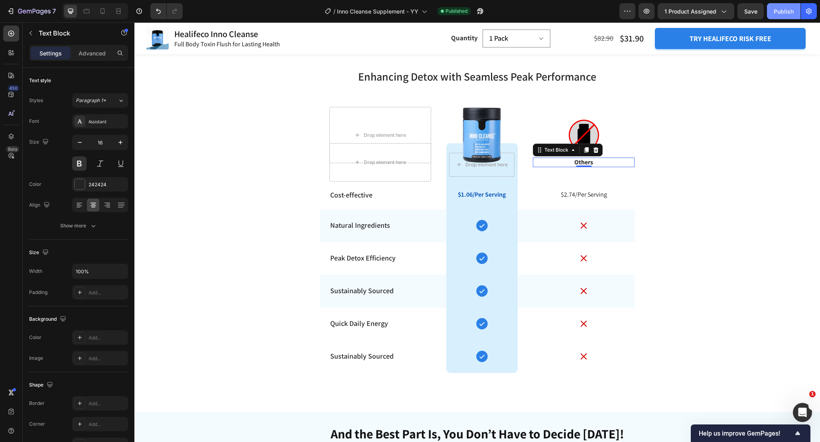
click at [779, 17] on button "Publish" at bounding box center [784, 11] width 34 height 16
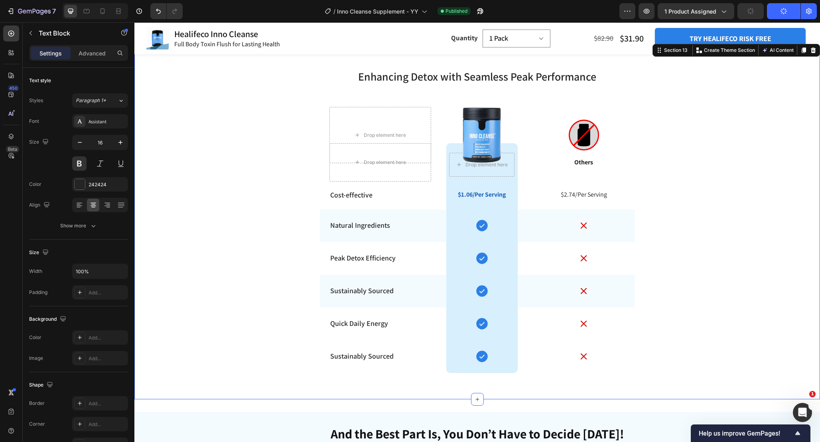
click at [703, 170] on div "Enhancing Detox with Seamless Peak Performance Heading Row Drop element here Im…" at bounding box center [477, 221] width 686 height 332
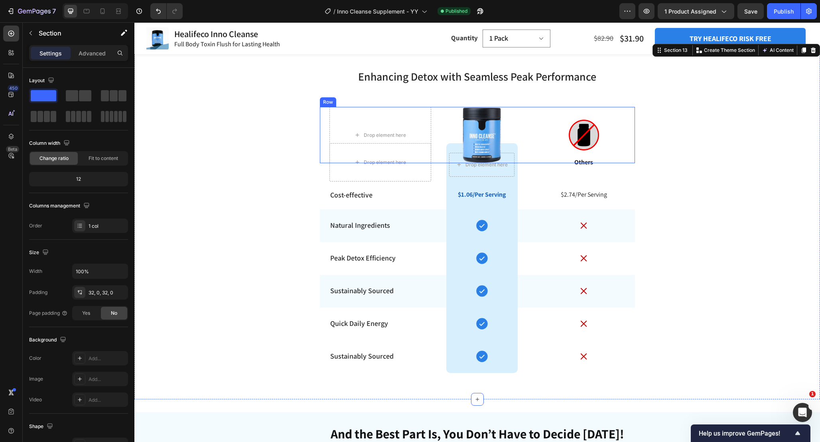
click at [590, 162] on div "Image" at bounding box center [584, 135] width 102 height 56
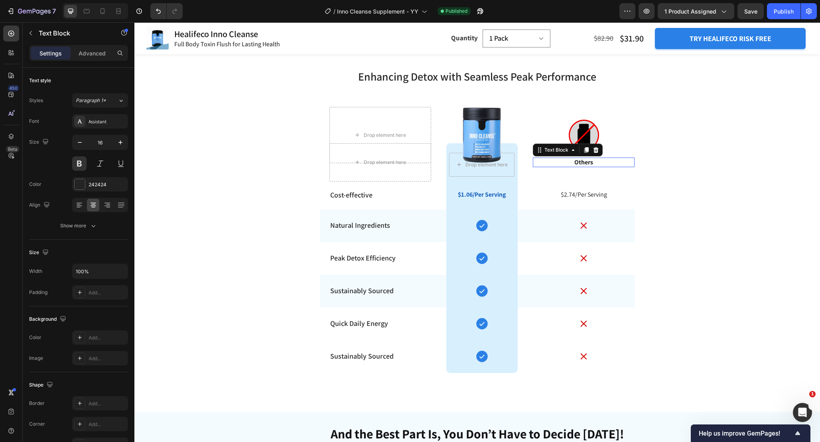
click at [590, 166] on div "Others Text Block 0" at bounding box center [584, 163] width 102 height 10
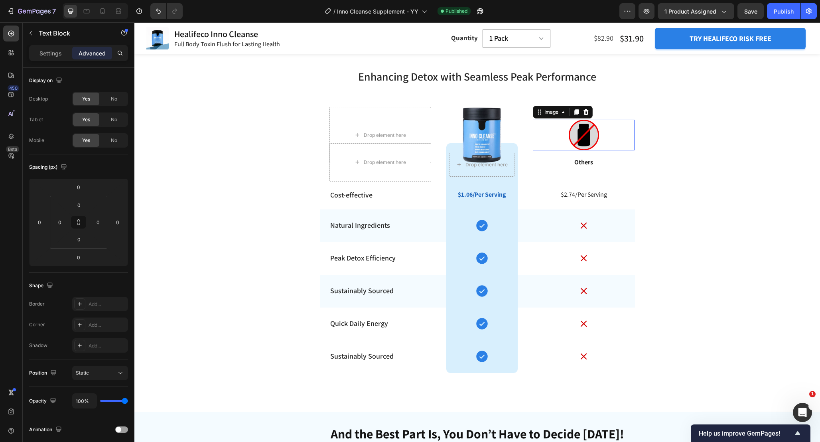
click at [585, 136] on img at bounding box center [584, 135] width 31 height 31
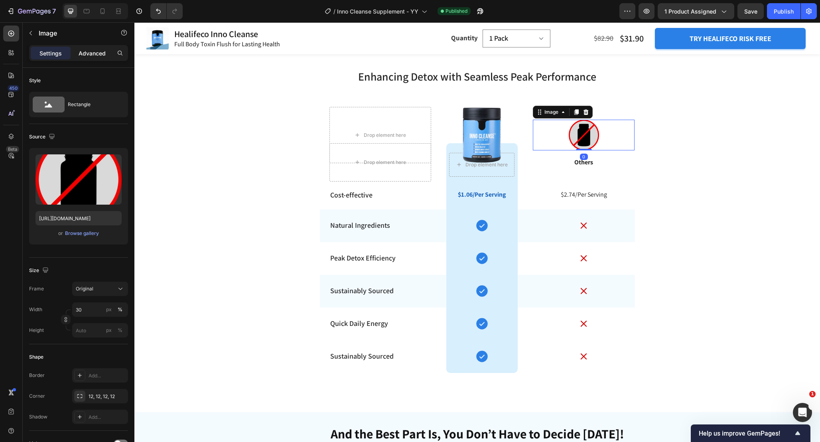
click at [91, 53] on p "Advanced" at bounding box center [92, 53] width 27 height 8
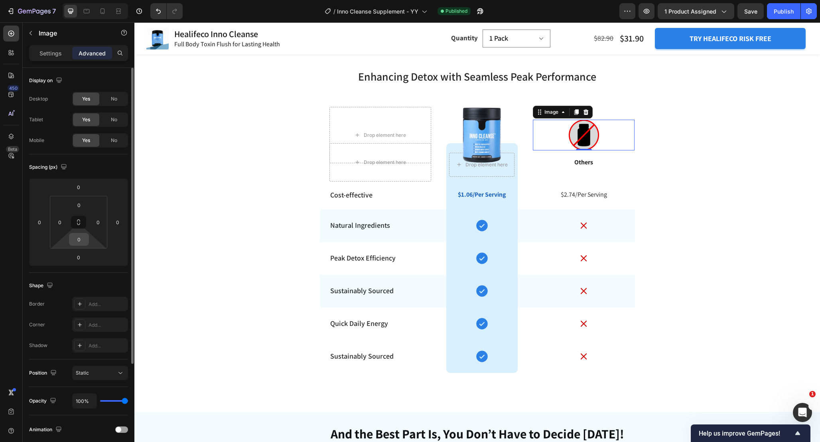
click at [80, 233] on input "0" at bounding box center [79, 239] width 16 height 12
type input "15"
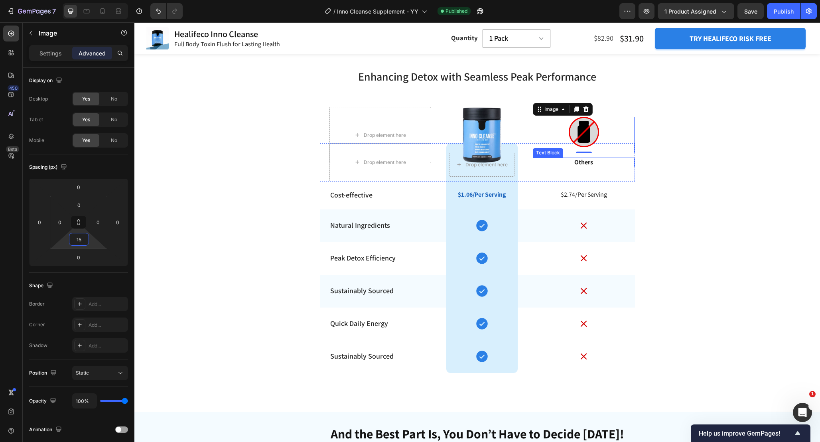
click at [592, 164] on p "Others" at bounding box center [584, 162] width 100 height 8
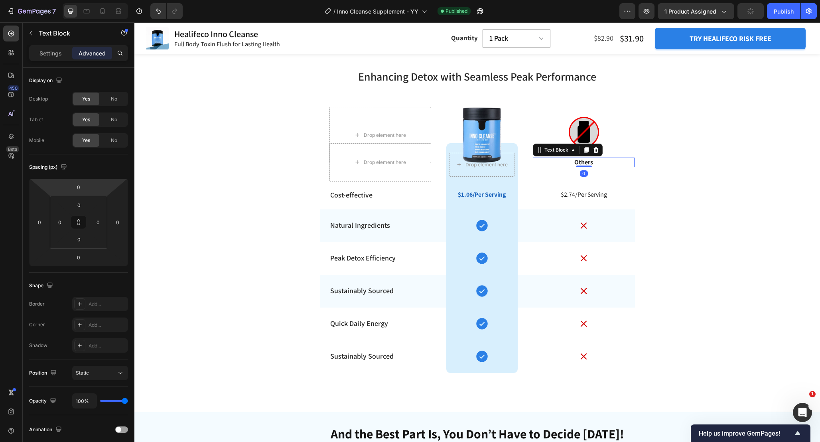
click at [54, 61] on div "Settings Advanced" at bounding box center [79, 56] width 112 height 23
click at [52, 55] on p "Settings" at bounding box center [51, 53] width 22 height 8
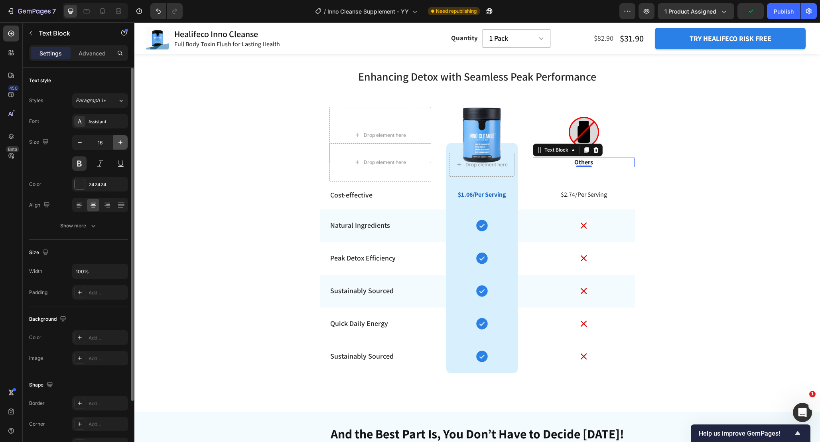
click at [122, 144] on icon "button" at bounding box center [121, 142] width 8 height 8
click at [87, 142] on input "18" at bounding box center [100, 142] width 26 height 14
click at [83, 142] on icon "button" at bounding box center [80, 142] width 8 height 8
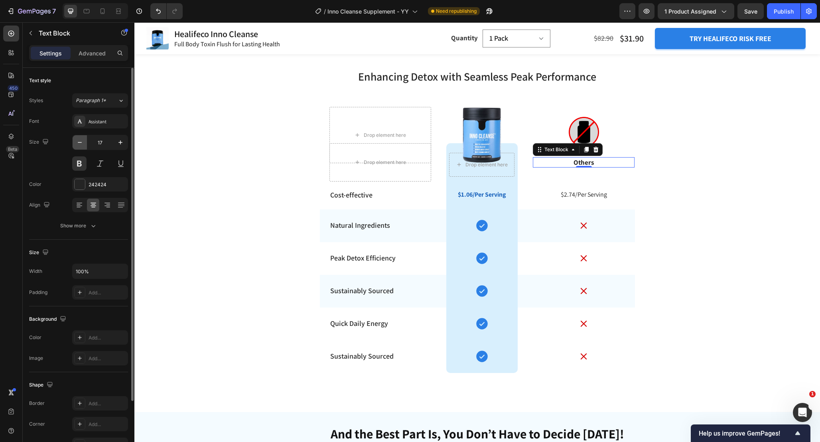
type input "16"
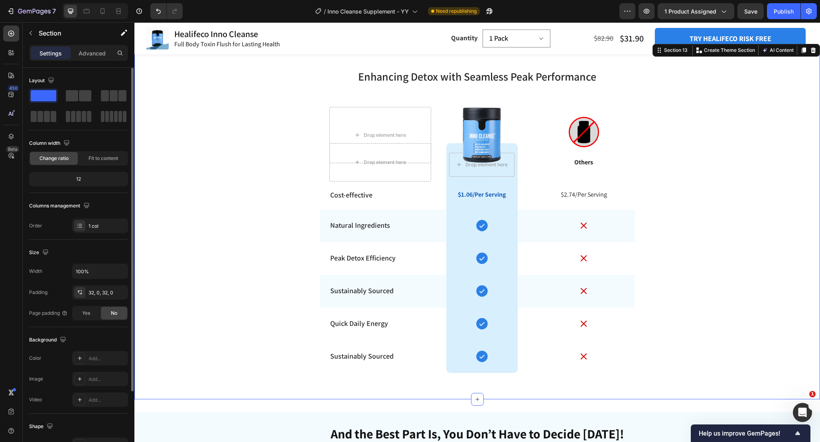
click at [724, 177] on div "Enhancing Detox with Seamless Peak Performance Heading Row Drop element here Im…" at bounding box center [477, 221] width 686 height 332
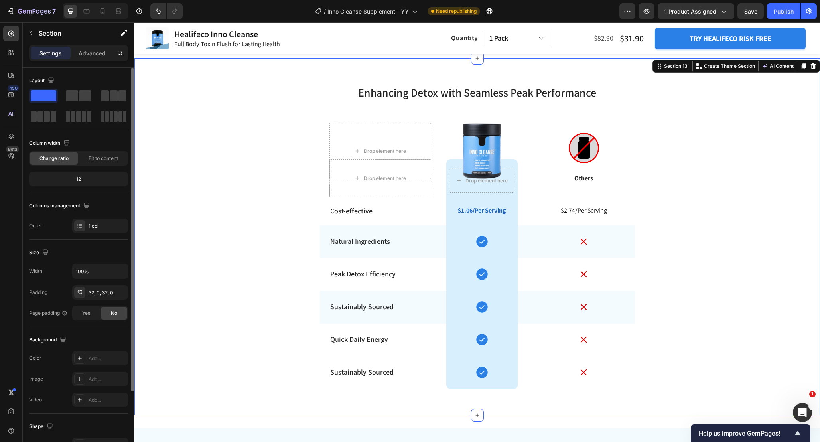
scroll to position [3099, 0]
click at [793, 17] on button "Publish" at bounding box center [784, 11] width 34 height 16
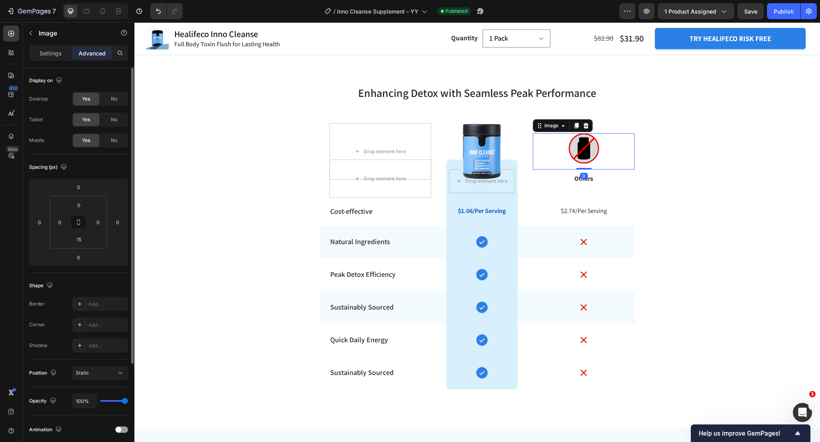
click at [590, 153] on img at bounding box center [584, 148] width 31 height 31
click at [81, 242] on input "15" at bounding box center [79, 239] width 16 height 12
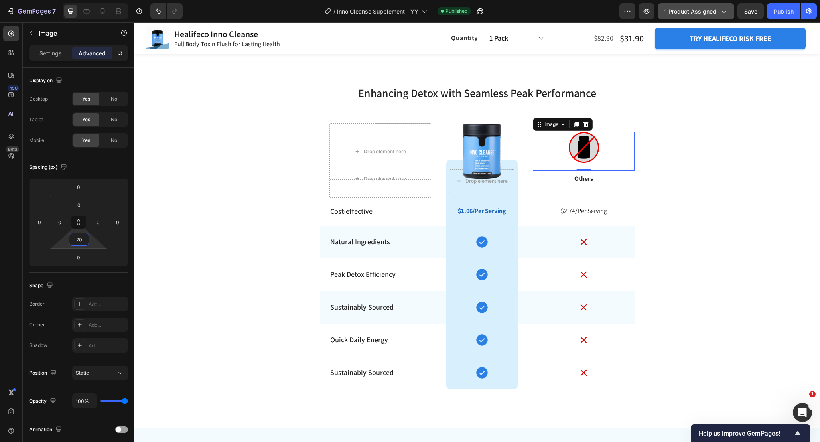
type input "20"
click at [780, 17] on button "Publish" at bounding box center [784, 11] width 34 height 16
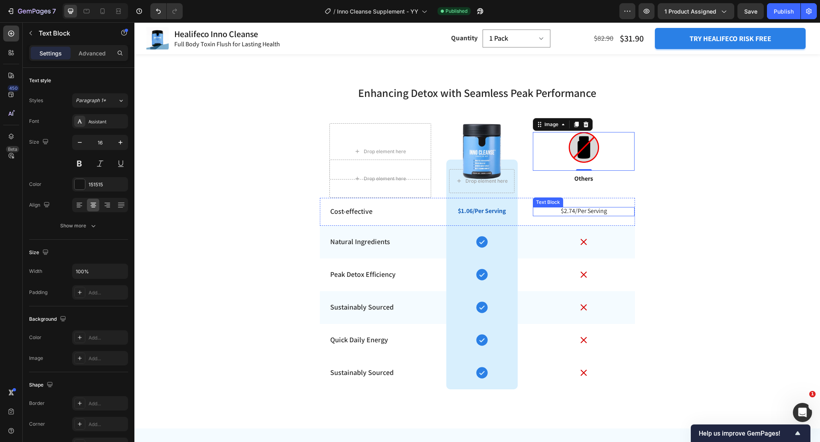
click at [575, 213] on p "$2.74/Per Serving" at bounding box center [584, 211] width 100 height 8
click at [572, 214] on p "$2.74/Per Serving" at bounding box center [584, 211] width 100 height 8
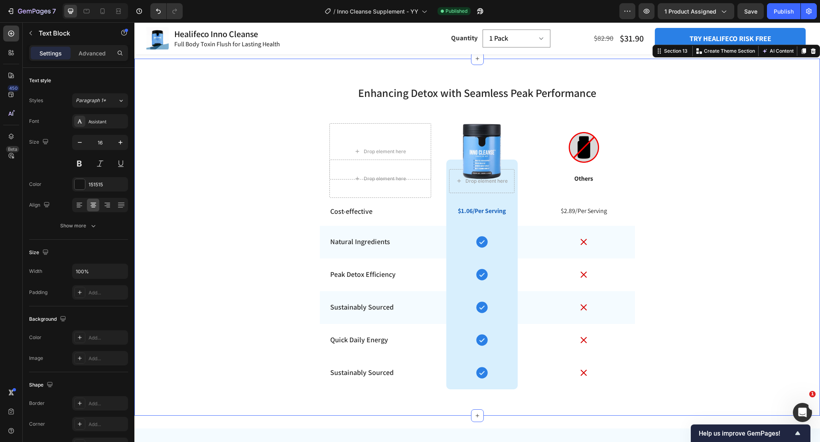
click at [715, 194] on div "Enhancing Detox with Seamless Peak Performance Heading Row Drop element here Im…" at bounding box center [477, 237] width 686 height 332
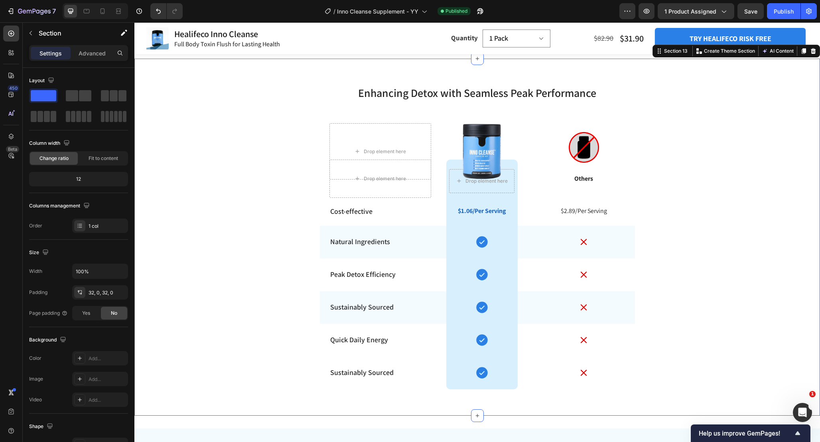
click at [790, 1] on div "7 Version history / Inno Cleanse Supplement - YY Published Preview 1 product as…" at bounding box center [410, 11] width 820 height 23
click at [788, 8] on div "Publish" at bounding box center [784, 11] width 20 height 8
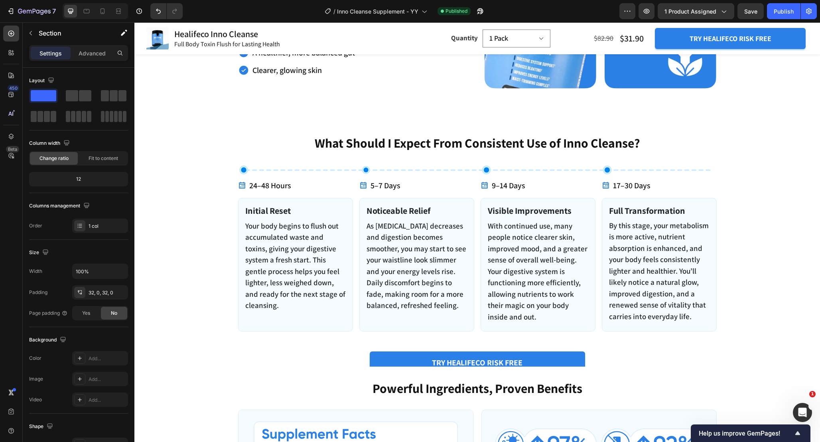
scroll to position [1048, 0]
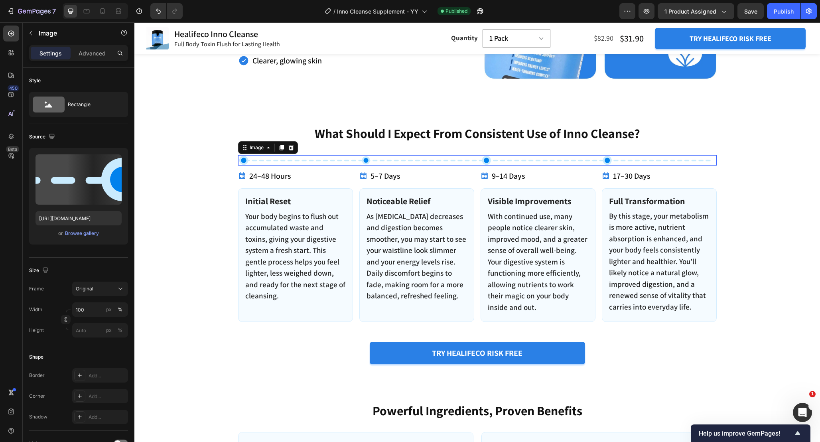
click at [436, 163] on img at bounding box center [477, 160] width 479 height 10
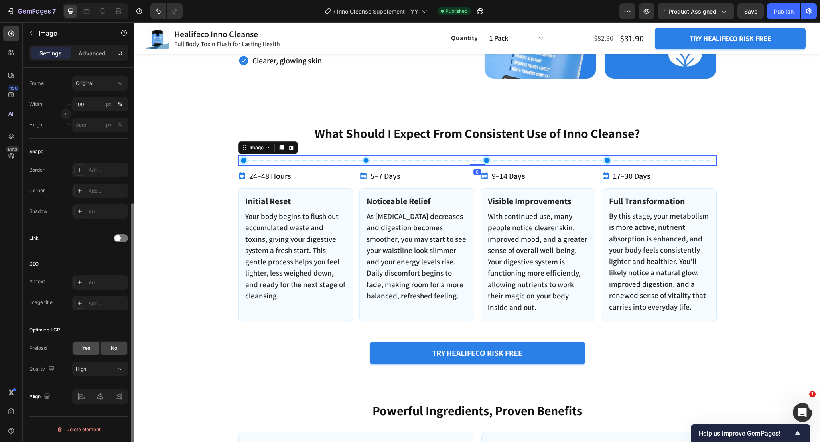
click at [89, 342] on div "Yes" at bounding box center [86, 348] width 26 height 13
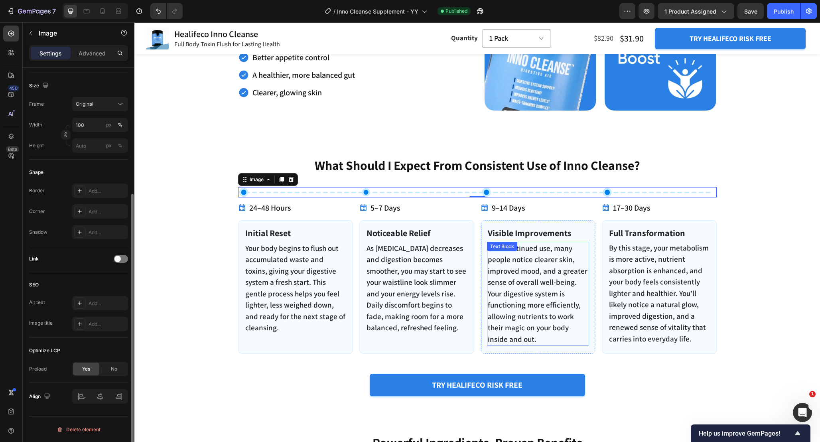
scroll to position [1013, 0]
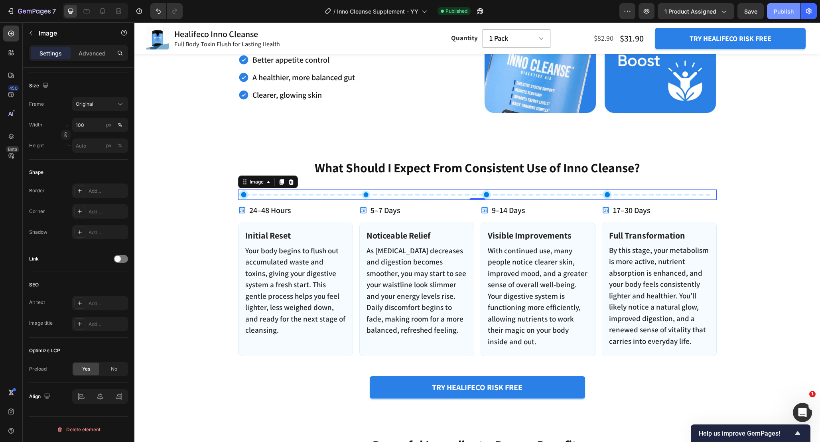
click at [792, 14] on div "Publish" at bounding box center [784, 11] width 20 height 8
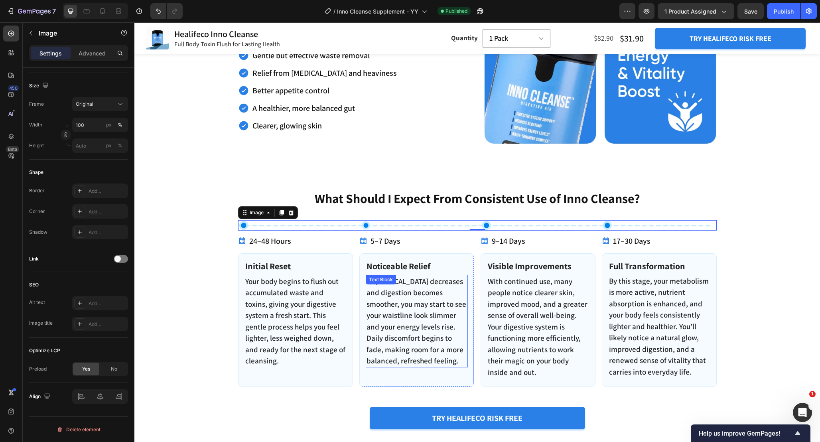
scroll to position [980, 0]
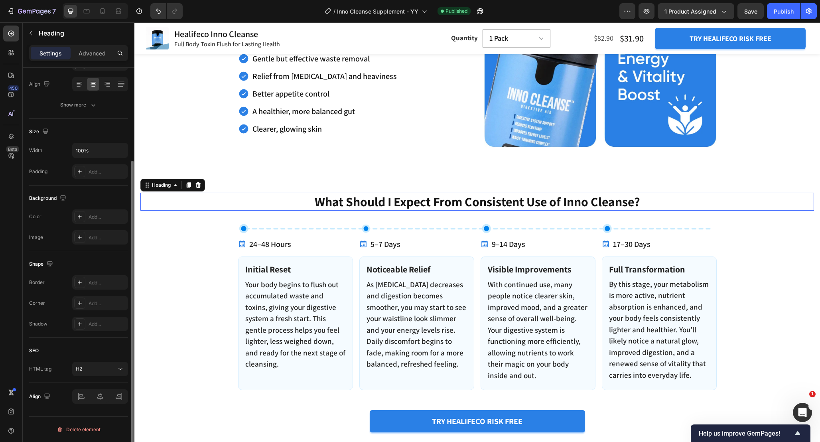
click at [645, 205] on h2 "What Should I Expect From Consistent Use of Inno Cleanse?" at bounding box center [477, 202] width 674 height 18
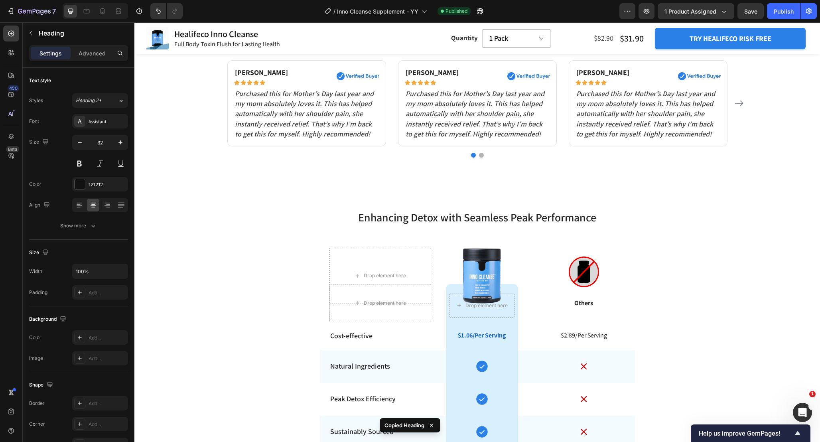
scroll to position [3153, 0]
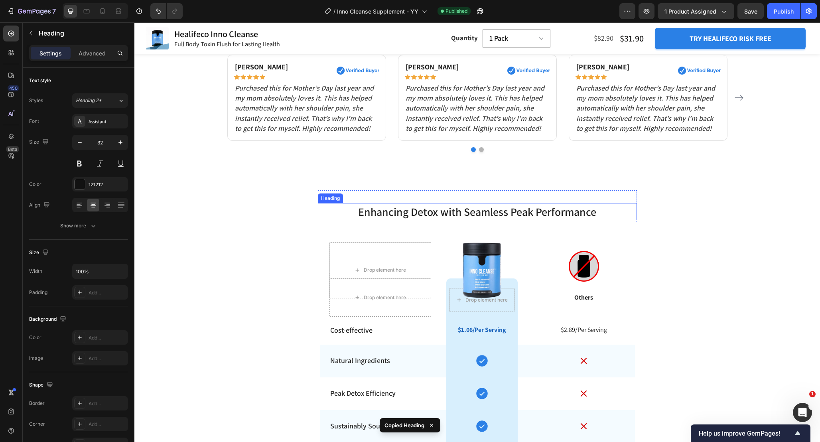
click at [595, 213] on span "Enhancing Detox with Seamless Peak Performance" at bounding box center [477, 211] width 238 height 15
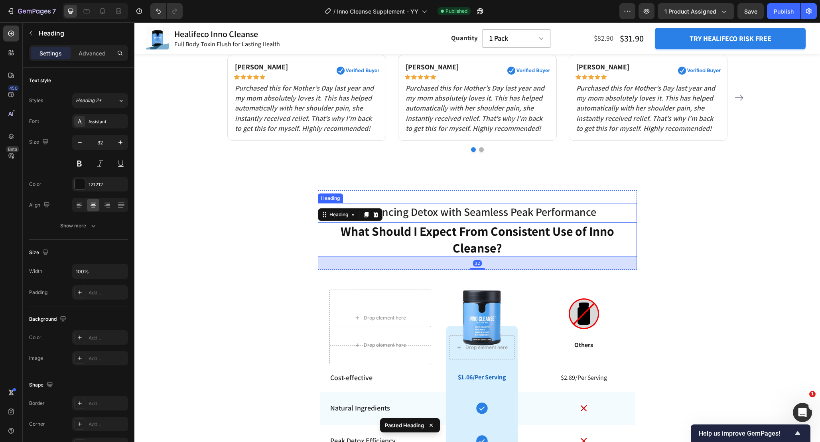
click at [594, 211] on span "Enhancing Detox with Seamless Peak Performance" at bounding box center [477, 211] width 238 height 15
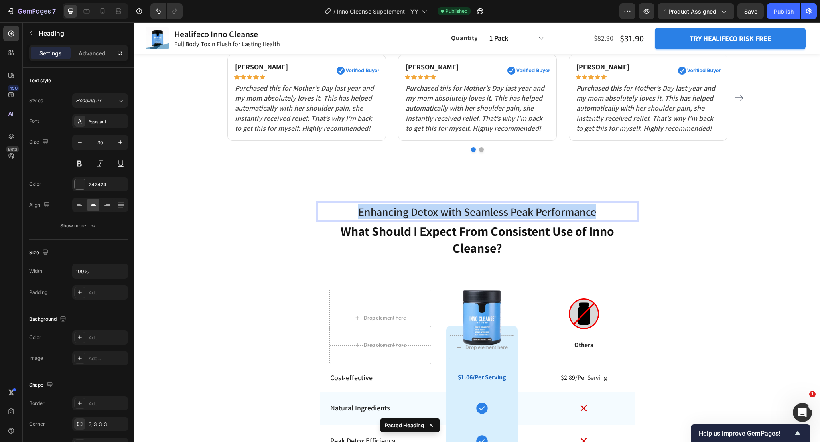
click at [594, 211] on span "Enhancing Detox with Seamless Peak Performance" at bounding box center [477, 211] width 238 height 15
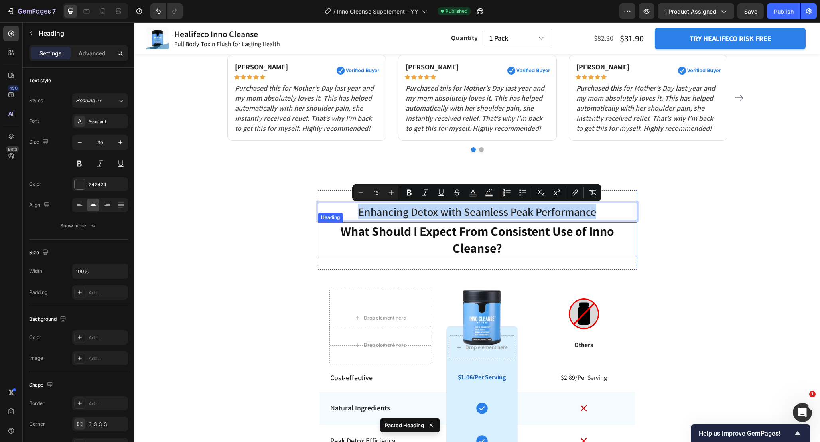
click at [585, 242] on h2 "What Should I Expect From Consistent Use of Inno Cleanse?" at bounding box center [477, 239] width 319 height 35
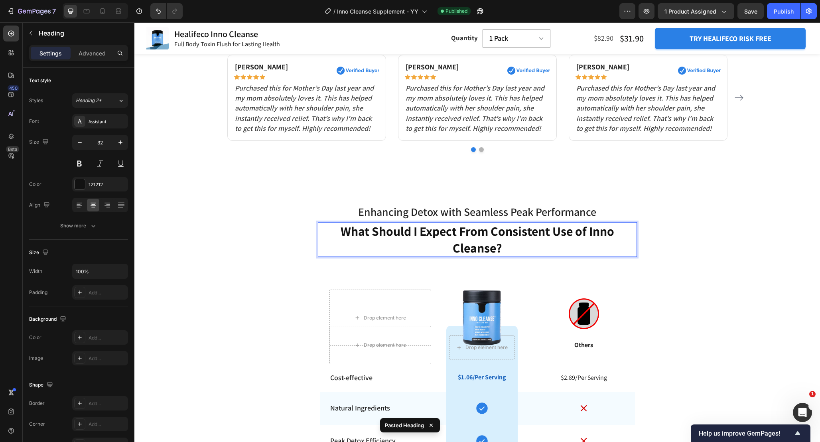
click at [585, 242] on h2 "What Should I Expect From Consistent Use of Inno Cleanse?" at bounding box center [477, 239] width 319 height 35
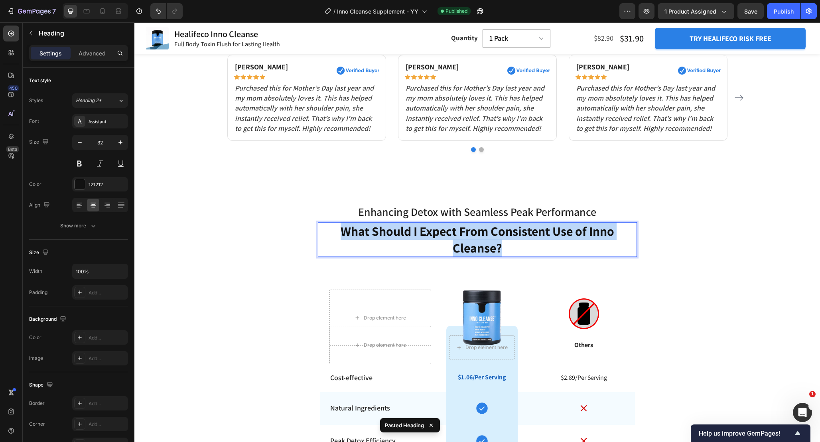
click at [585, 242] on p "What Should I Expect From Consistent Use of Inno Cleanse?" at bounding box center [478, 239] width 318 height 33
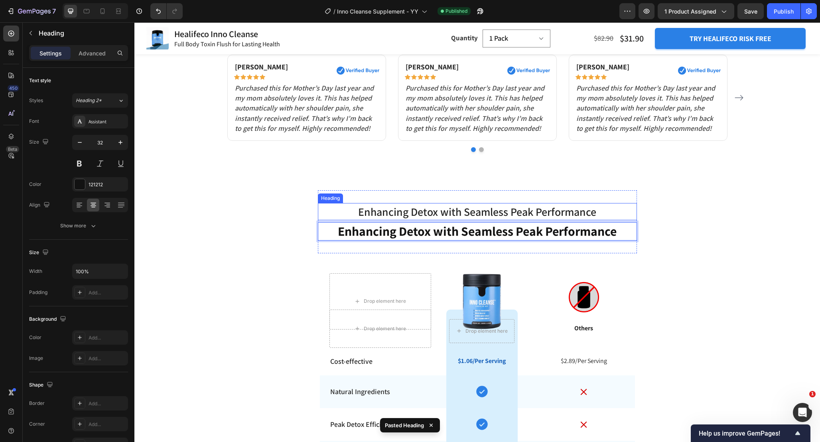
click at [617, 209] on p "⁠⁠⁠⁠⁠⁠⁠ Enhancing Detox with Seamless Peak Performance" at bounding box center [478, 212] width 318 height 16
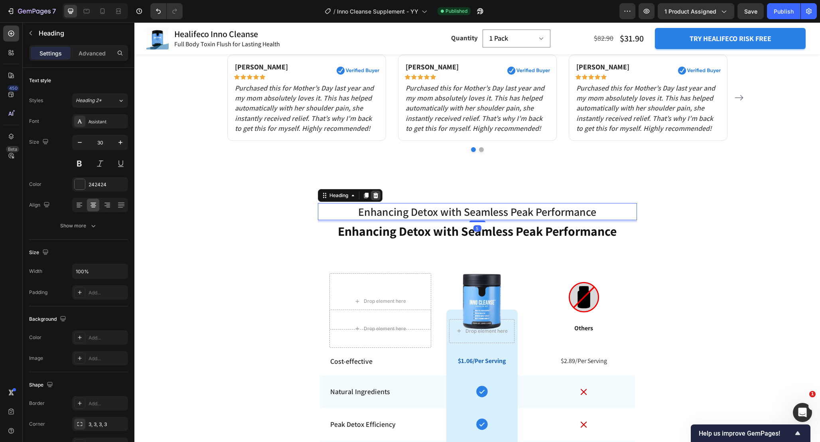
click at [378, 191] on div "Heading" at bounding box center [350, 195] width 65 height 13
click at [374, 195] on icon at bounding box center [376, 195] width 6 height 6
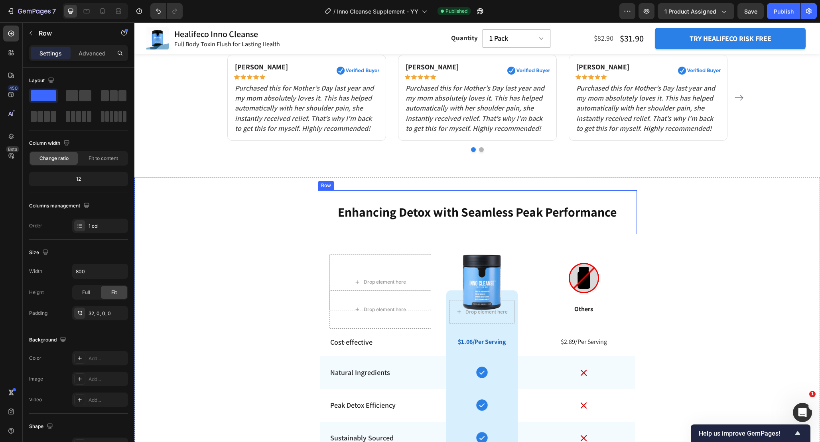
click at [457, 197] on div "Enhancing Detox with Seamless Peak Performance Heading Row" at bounding box center [477, 212] width 319 height 44
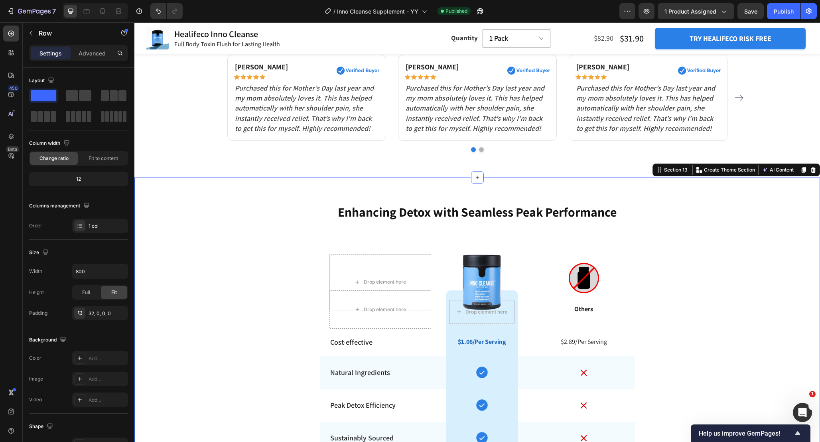
click at [691, 234] on div "Enhancing Detox with Seamless Peak Performance Heading Row Drop element here Im…" at bounding box center [477, 361] width 686 height 343
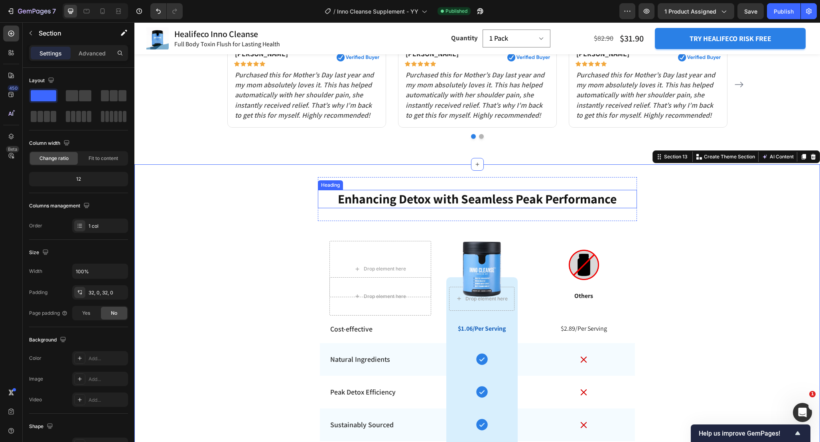
click at [558, 201] on p "Enhancing Detox with Seamless Peak Performance" at bounding box center [478, 199] width 318 height 17
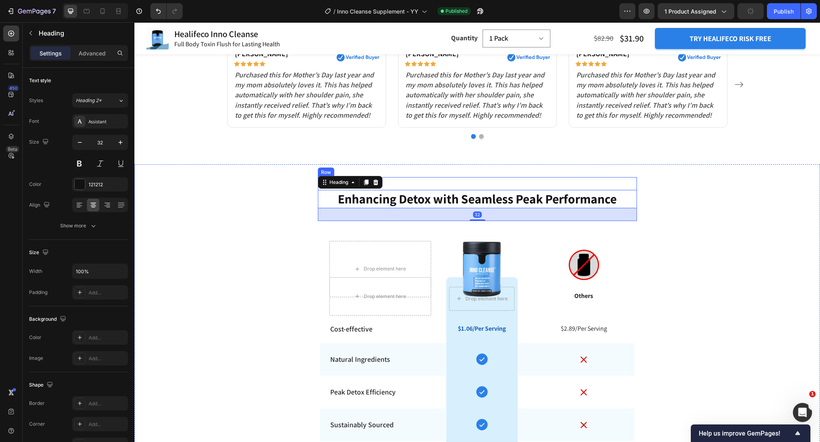
click at [543, 179] on div "Enhancing Detox with Seamless Peak Performance Heading 32 Row" at bounding box center [477, 199] width 319 height 44
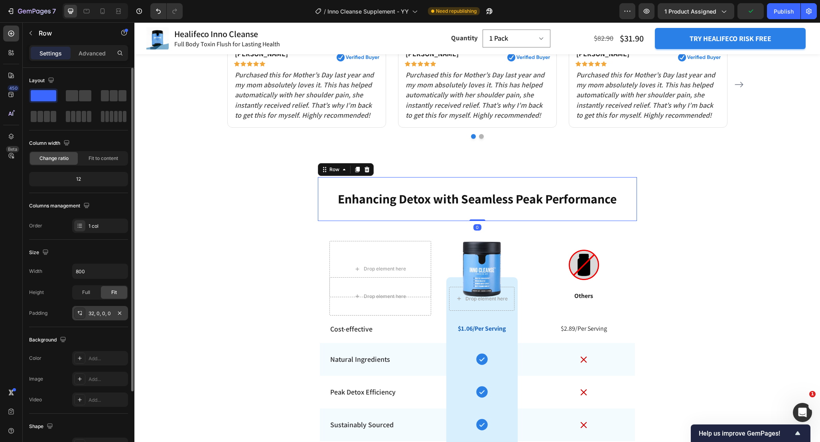
click at [99, 318] on div "32, 0, 0, 0" at bounding box center [100, 313] width 56 height 14
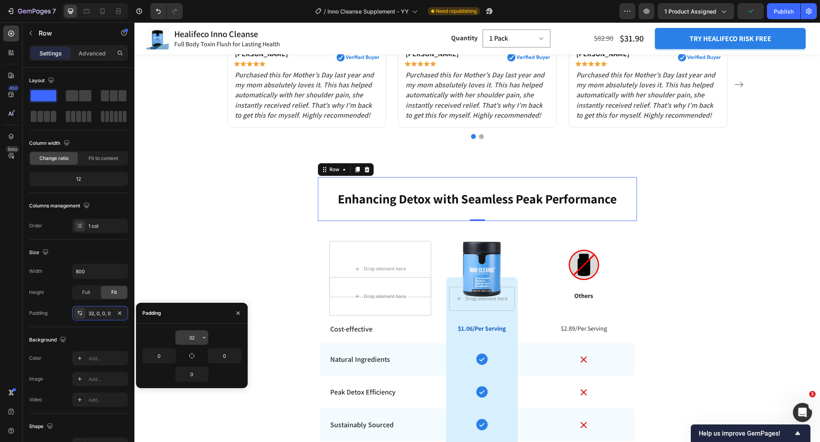
click at [200, 339] on input "32" at bounding box center [192, 337] width 33 height 14
type input "0"
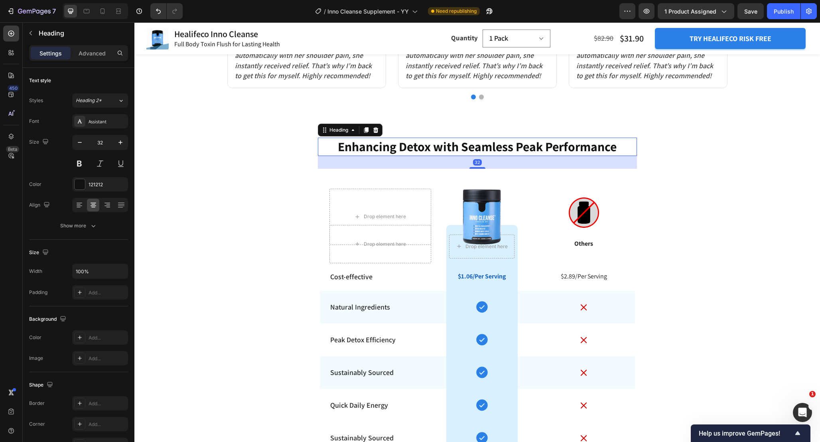
click at [574, 152] on p "Enhancing Detox with Seamless Peak Performance" at bounding box center [478, 146] width 318 height 17
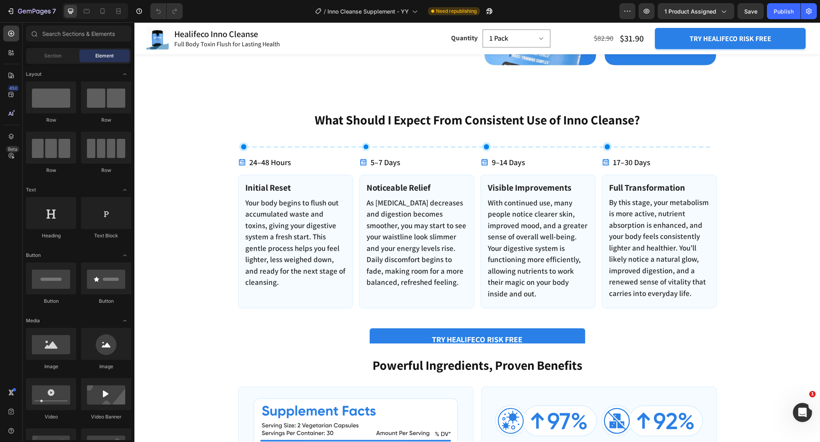
scroll to position [1061, 0]
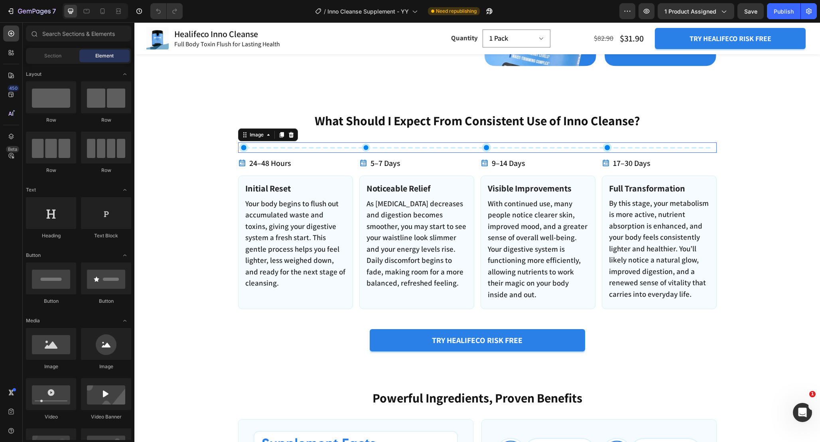
click at [572, 152] on img at bounding box center [477, 147] width 479 height 10
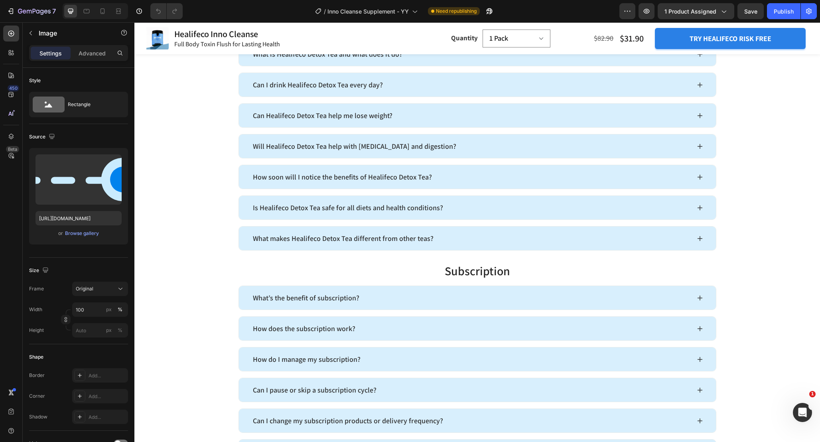
scroll to position [3607, 0]
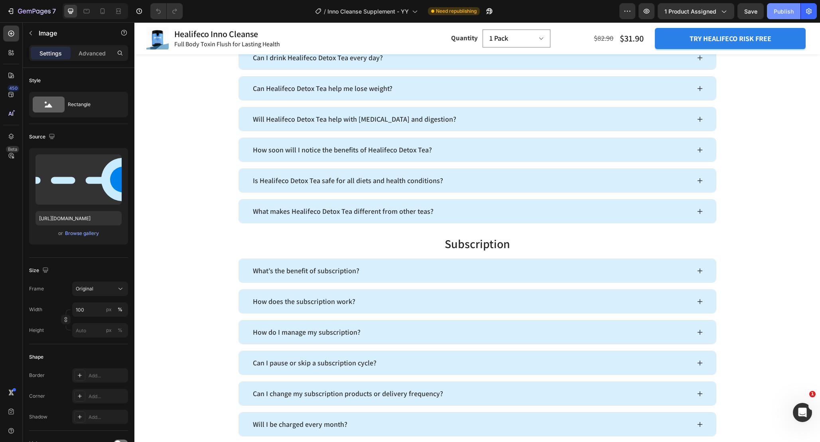
click at [794, 14] on div "Publish" at bounding box center [784, 11] width 20 height 8
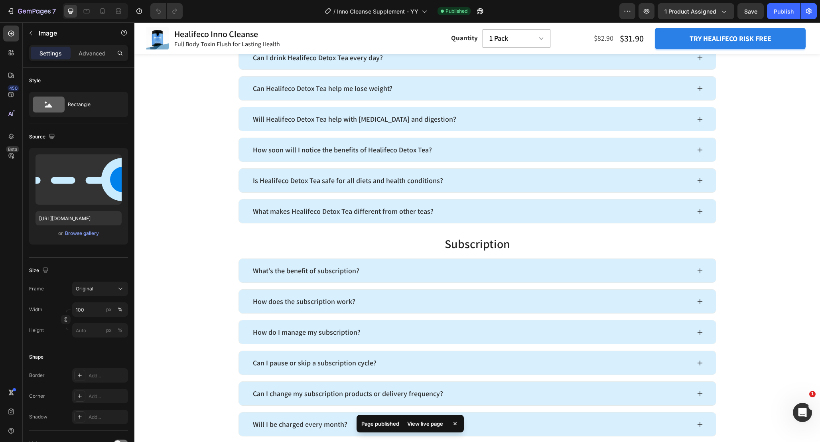
click at [429, 422] on div "View live page" at bounding box center [425, 423] width 45 height 11
